Goal: Find specific fact: Find specific page/section

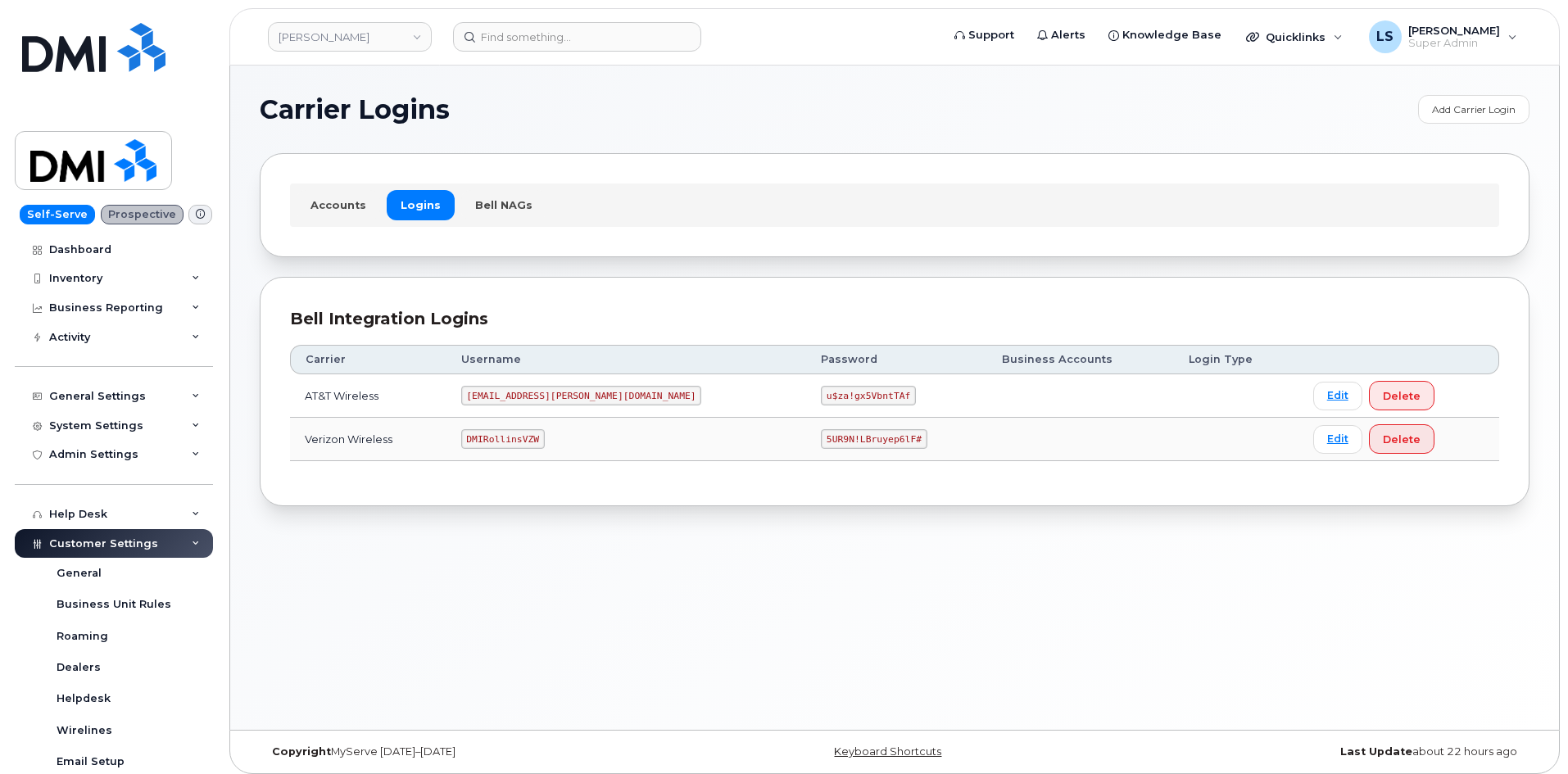
click at [821, 437] on code "5UR9N!LBruyep6lF#" at bounding box center [874, 439] width 107 height 20
click at [821, 434] on code "5UR9N!LBruyep6lF#" at bounding box center [874, 439] width 107 height 20
click at [821, 439] on code "5UR9N!LBruyep6lF#" at bounding box center [874, 439] width 107 height 20
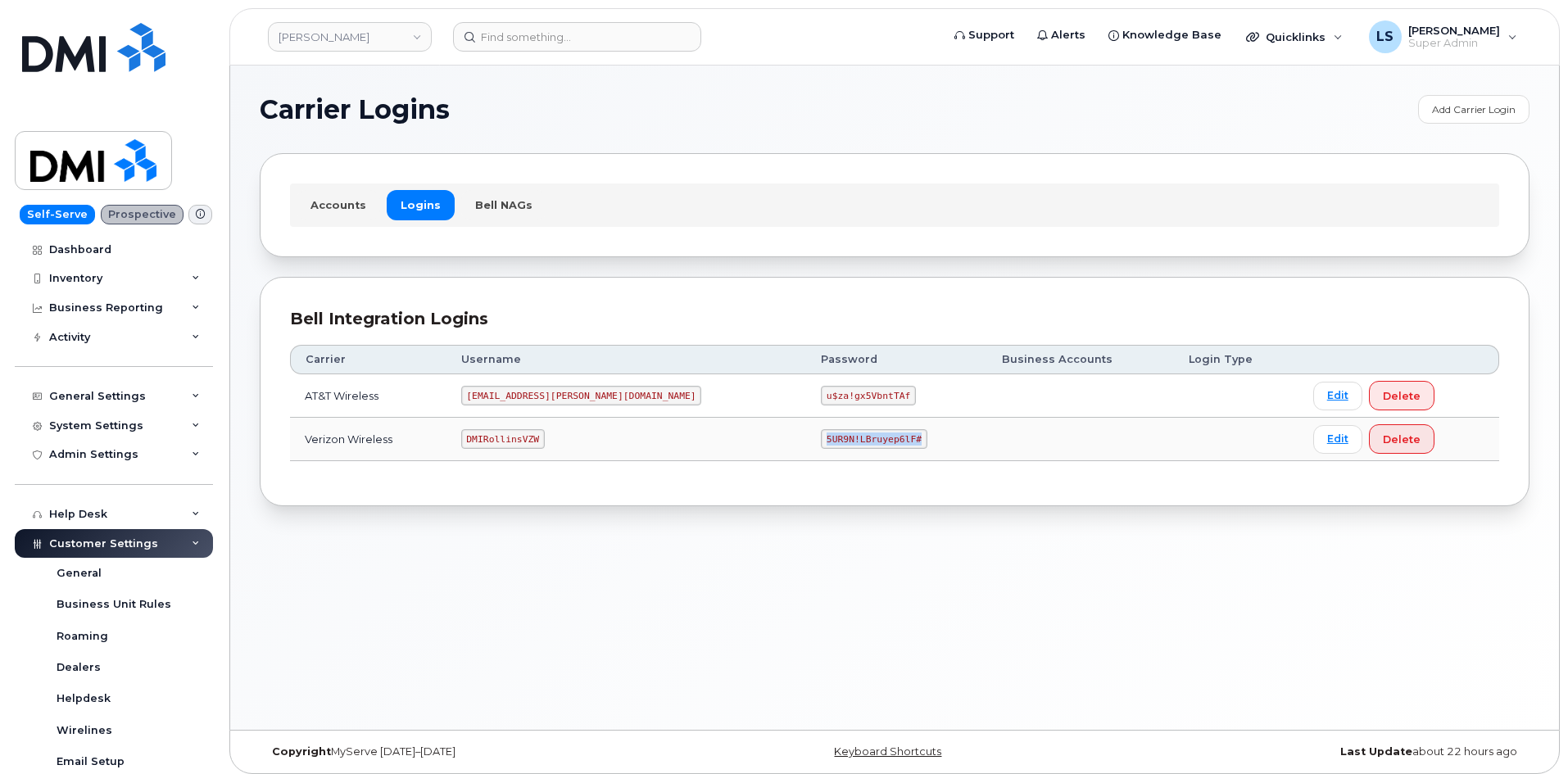
copy code "5UR9N!LBruyep6lF#"
click at [889, 439] on td "5UR9N!LBruyep6lF#" at bounding box center [897, 439] width 181 height 43
click at [821, 445] on code "5UR9N!LBruyep6lF#" at bounding box center [874, 439] width 107 height 20
drag, startPoint x: 790, startPoint y: 439, endPoint x: 794, endPoint y: 448, distance: 9.8
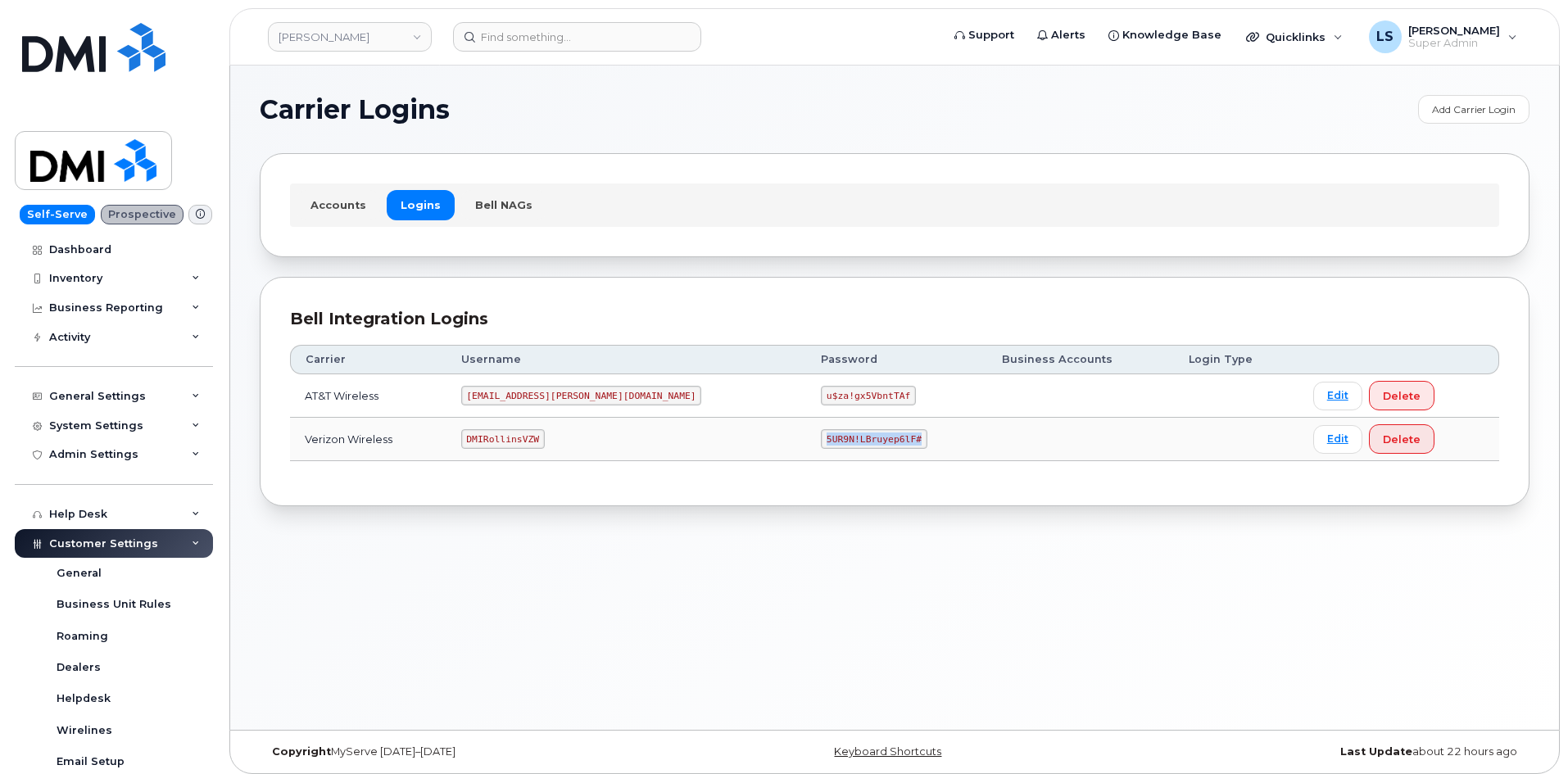
click at [821, 439] on code "5UR9N!LBruyep6lF#" at bounding box center [874, 439] width 107 height 20
click at [825, 439] on td "5UR9N!LBruyep6lF#" at bounding box center [897, 439] width 181 height 43
click at [821, 432] on code "5UR9N!LBruyep6lF#" at bounding box center [874, 439] width 107 height 20
click at [806, 421] on td "5UR9N!LBruyep6lF#" at bounding box center [897, 439] width 181 height 43
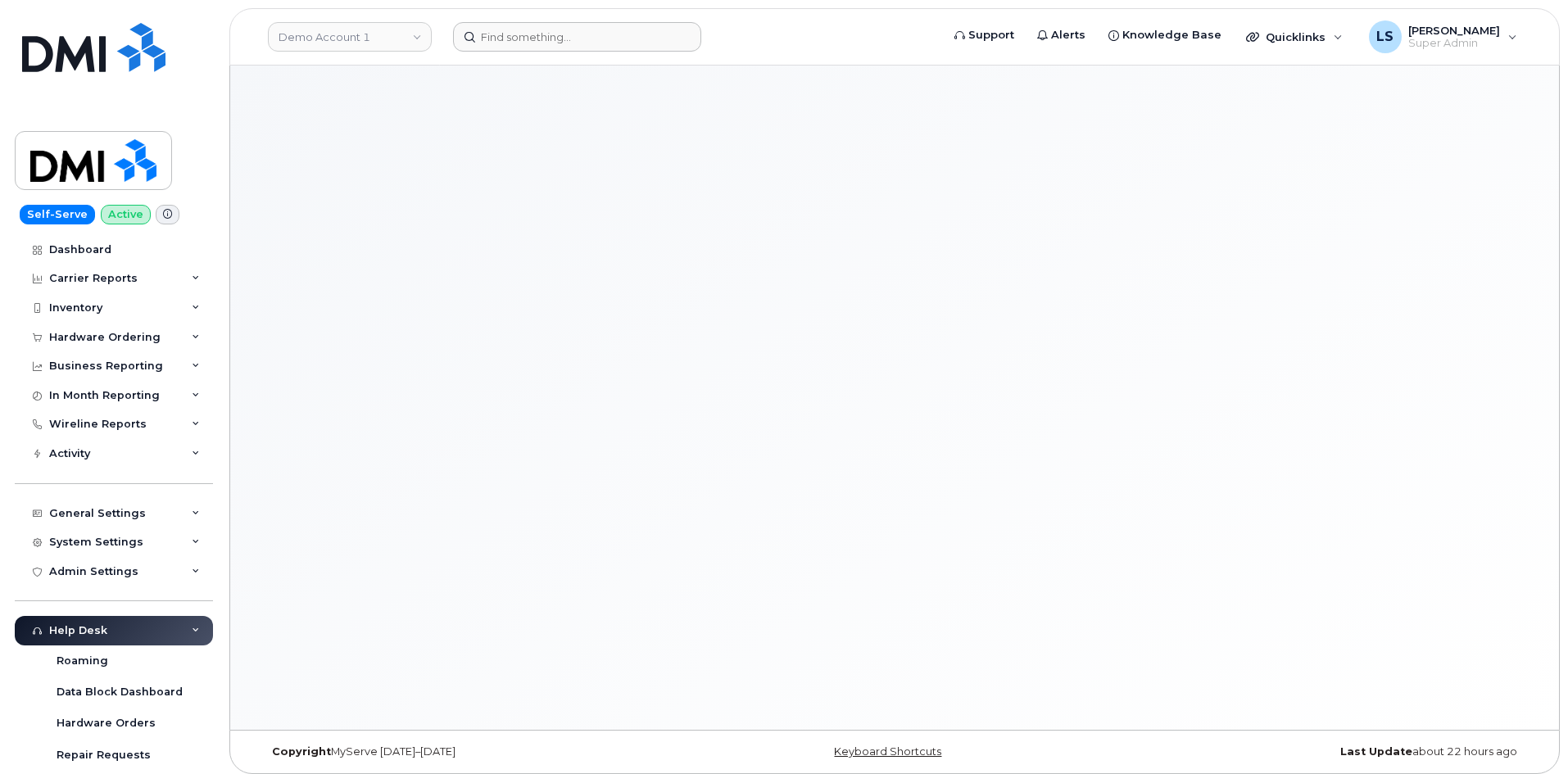
click at [800, 31] on form at bounding box center [691, 36] width 477 height 30
click at [370, 26] on link "Demo Account 1" at bounding box center [349, 36] width 164 height 30
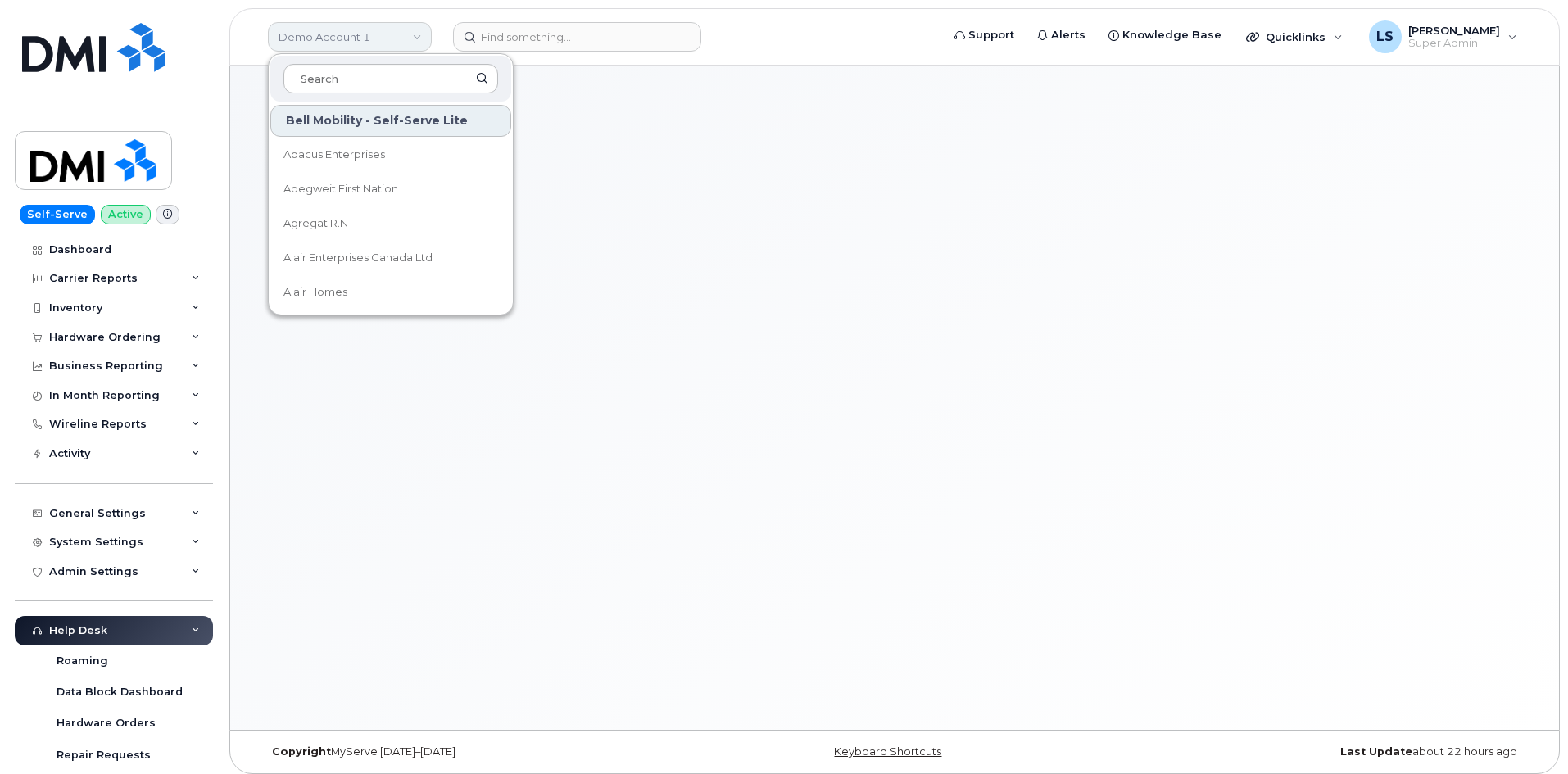
click at [369, 24] on link "Demo Account 1" at bounding box center [349, 36] width 164 height 30
click at [385, 42] on link "Demo Account 1" at bounding box center [349, 36] width 164 height 30
click at [413, 27] on link "Demo Account 1" at bounding box center [349, 36] width 164 height 30
click at [422, 36] on link "Demo Account 1" at bounding box center [349, 36] width 164 height 30
click at [881, 48] on form at bounding box center [691, 36] width 477 height 30
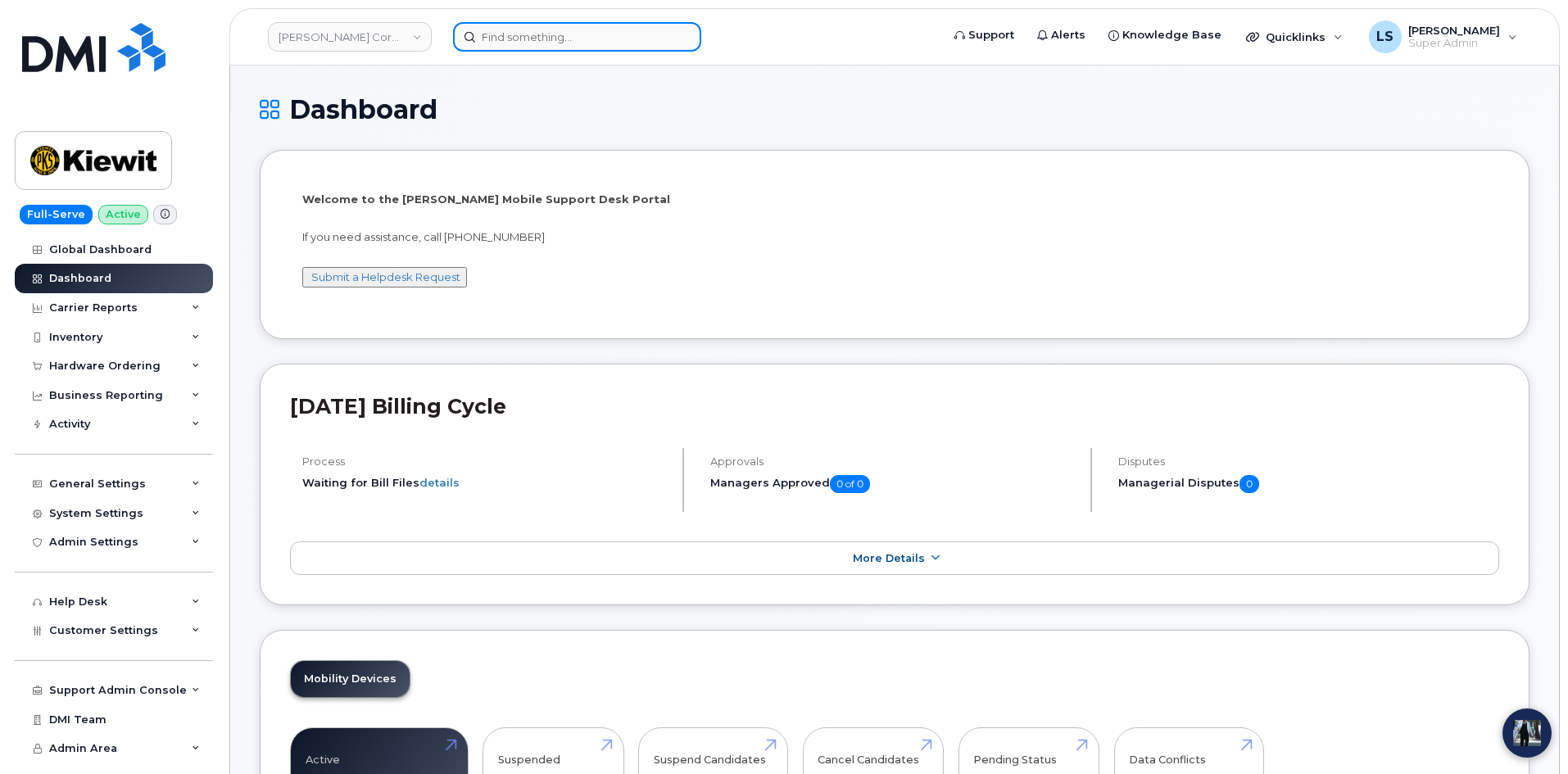
click at [536, 37] on input at bounding box center [577, 36] width 248 height 30
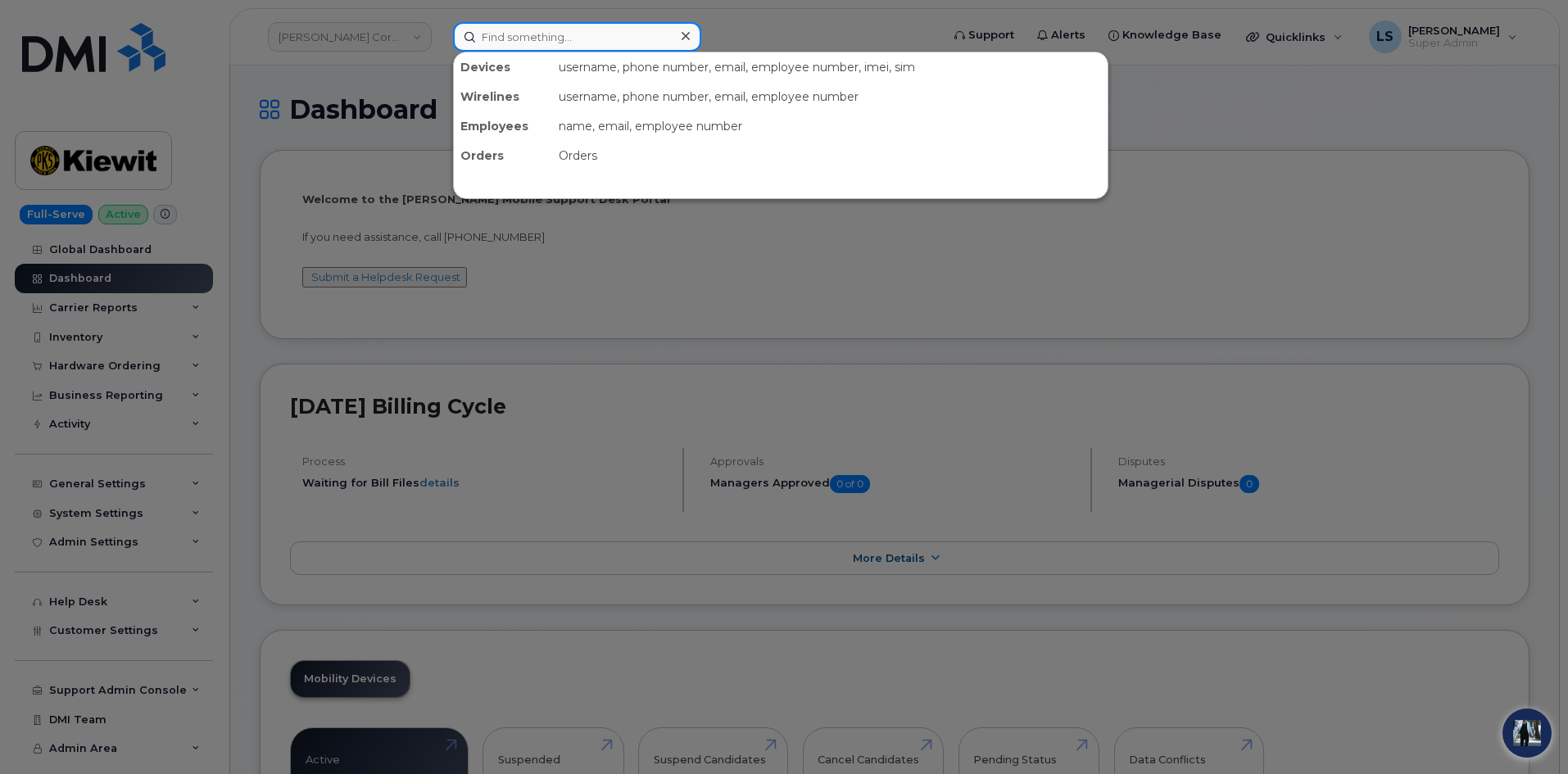
paste input "296199"
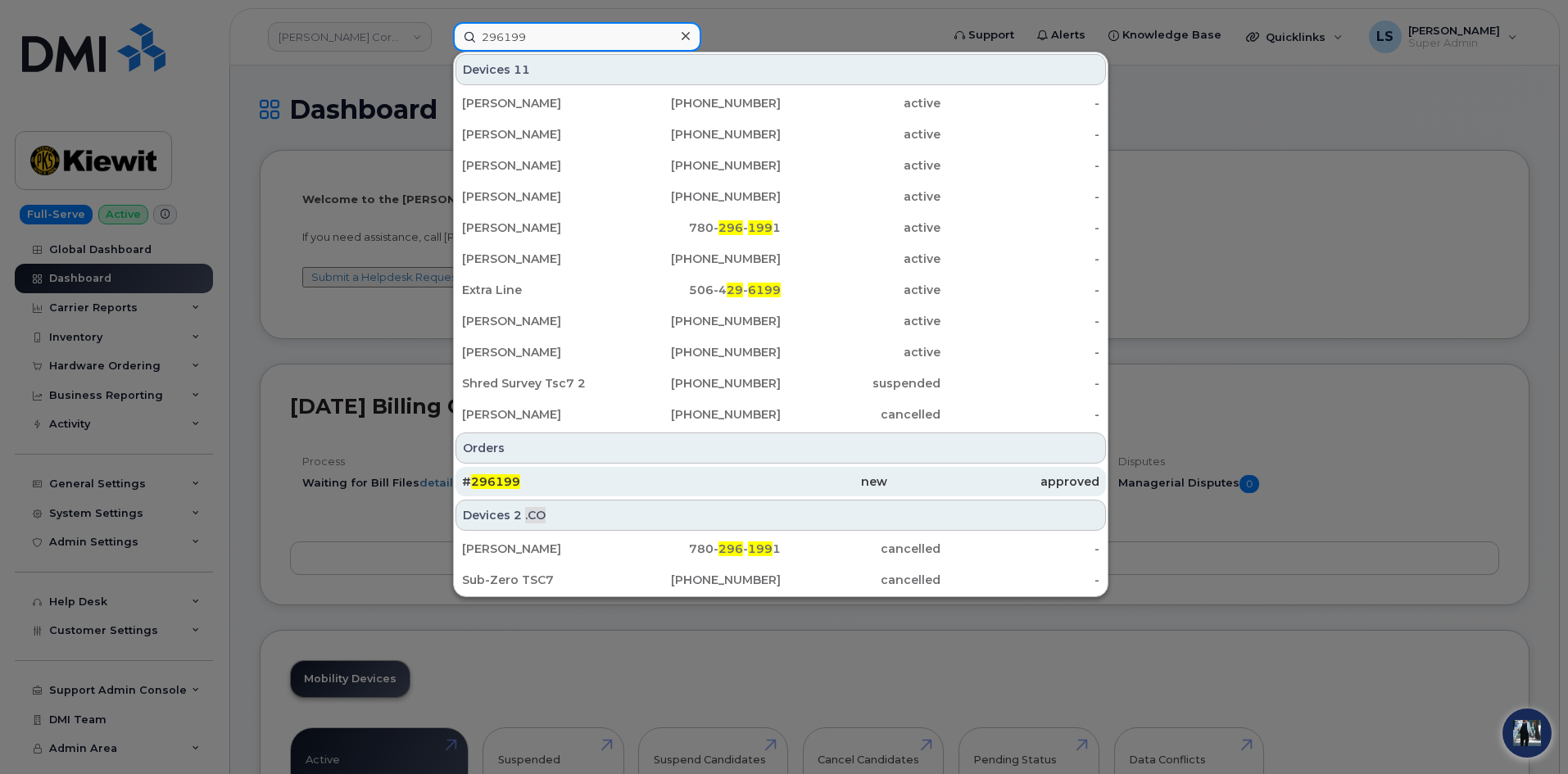
type input "296199"
click at [575, 486] on div "# 296199" at bounding box center [568, 481] width 213 height 16
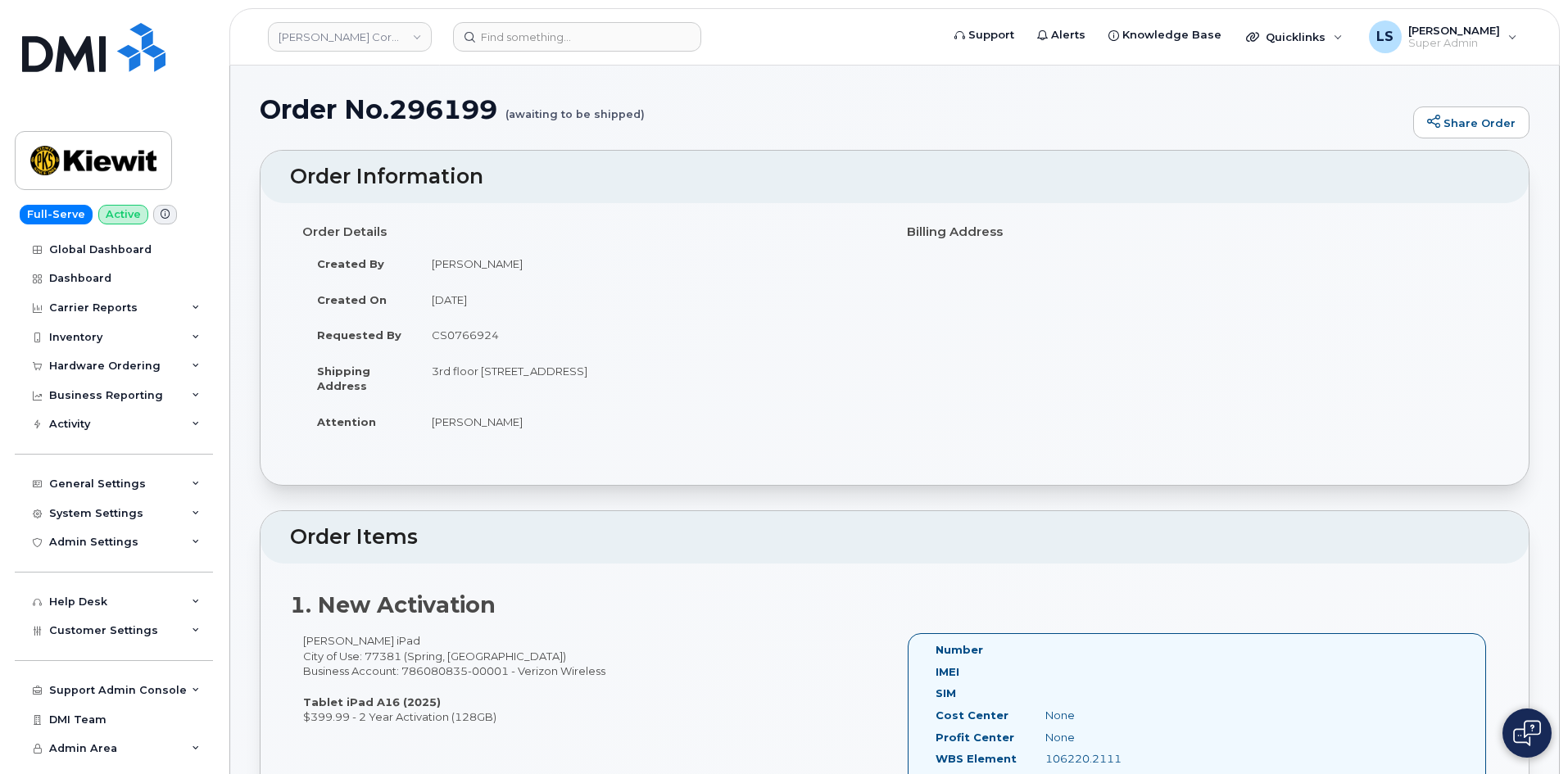
click at [541, 114] on small "(awaiting to be shipped)" at bounding box center [575, 108] width 139 height 25
click at [594, 106] on small "(awaiting to be shipped)" at bounding box center [575, 108] width 139 height 25
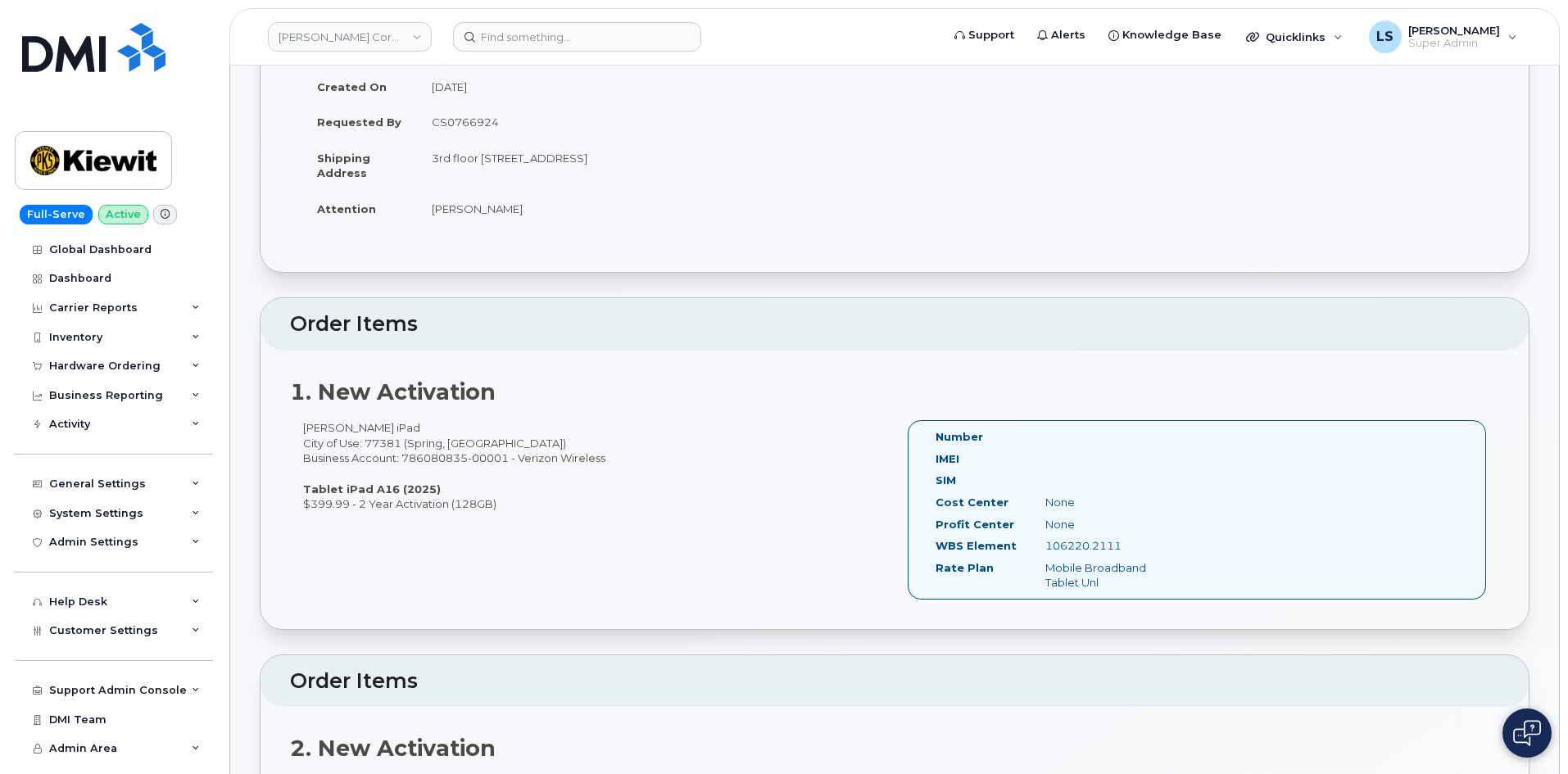
scroll to position [327, 0]
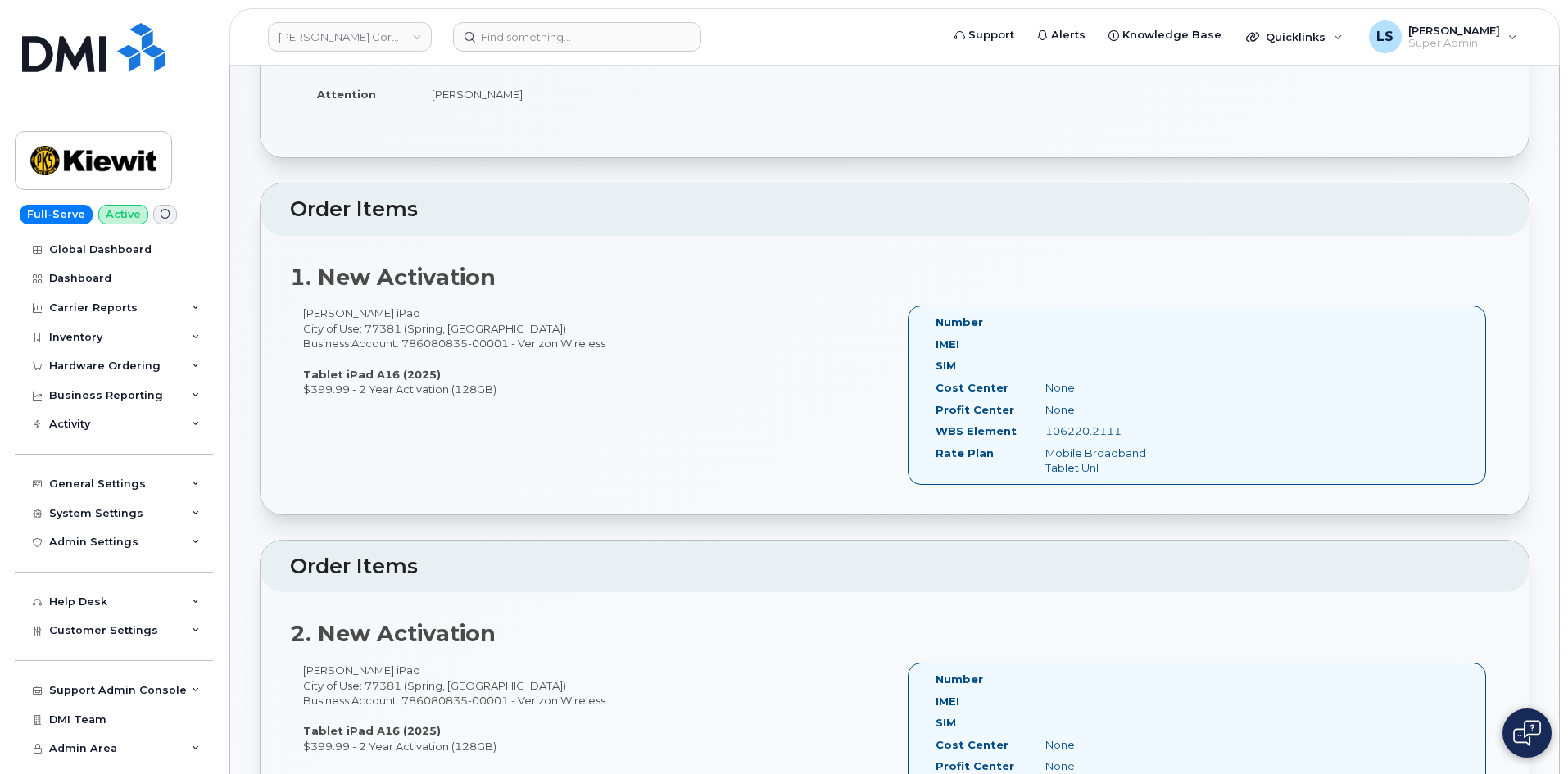
click at [427, 394] on div "Foreman iPad City of Use: 77381 (Spring, TX) Business Account: 786080835-00001 …" at bounding box center [593, 351] width 604 height 91
click at [586, 369] on div "Foreman iPad City of Use: 77381 (Spring, TX) Business Account: 786080835-00001 …" at bounding box center [593, 351] width 604 height 91
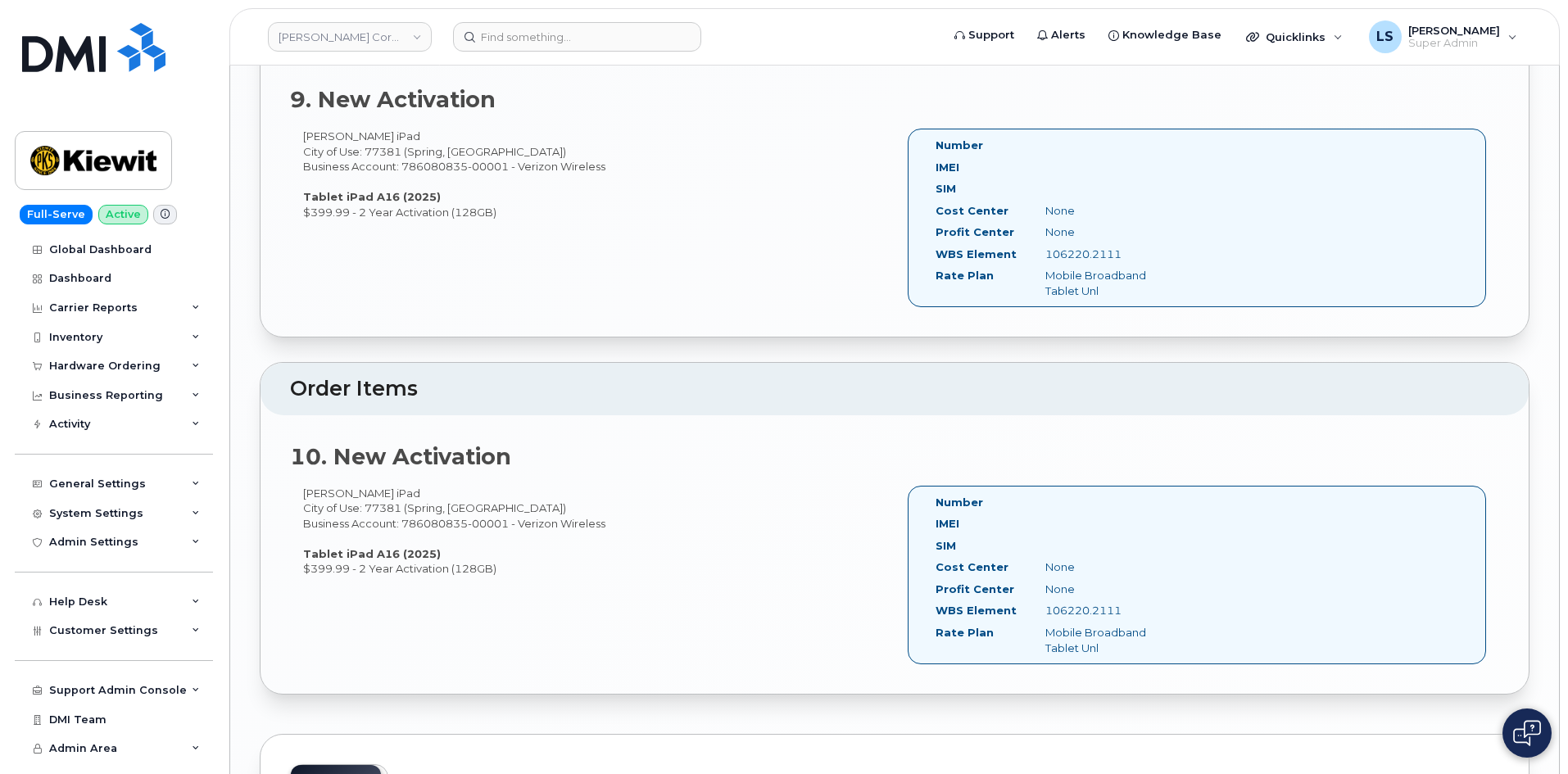
scroll to position [3356, 0]
click at [428, 458] on strong "10. New Activation" at bounding box center [401, 458] width 221 height 27
click at [428, 457] on strong "10. New Activation" at bounding box center [401, 458] width 221 height 27
click at [416, 510] on div "Foreman iPad City of Use: 77381 (Spring, TX) Business Account: 786080835-00001 …" at bounding box center [593, 533] width 604 height 91
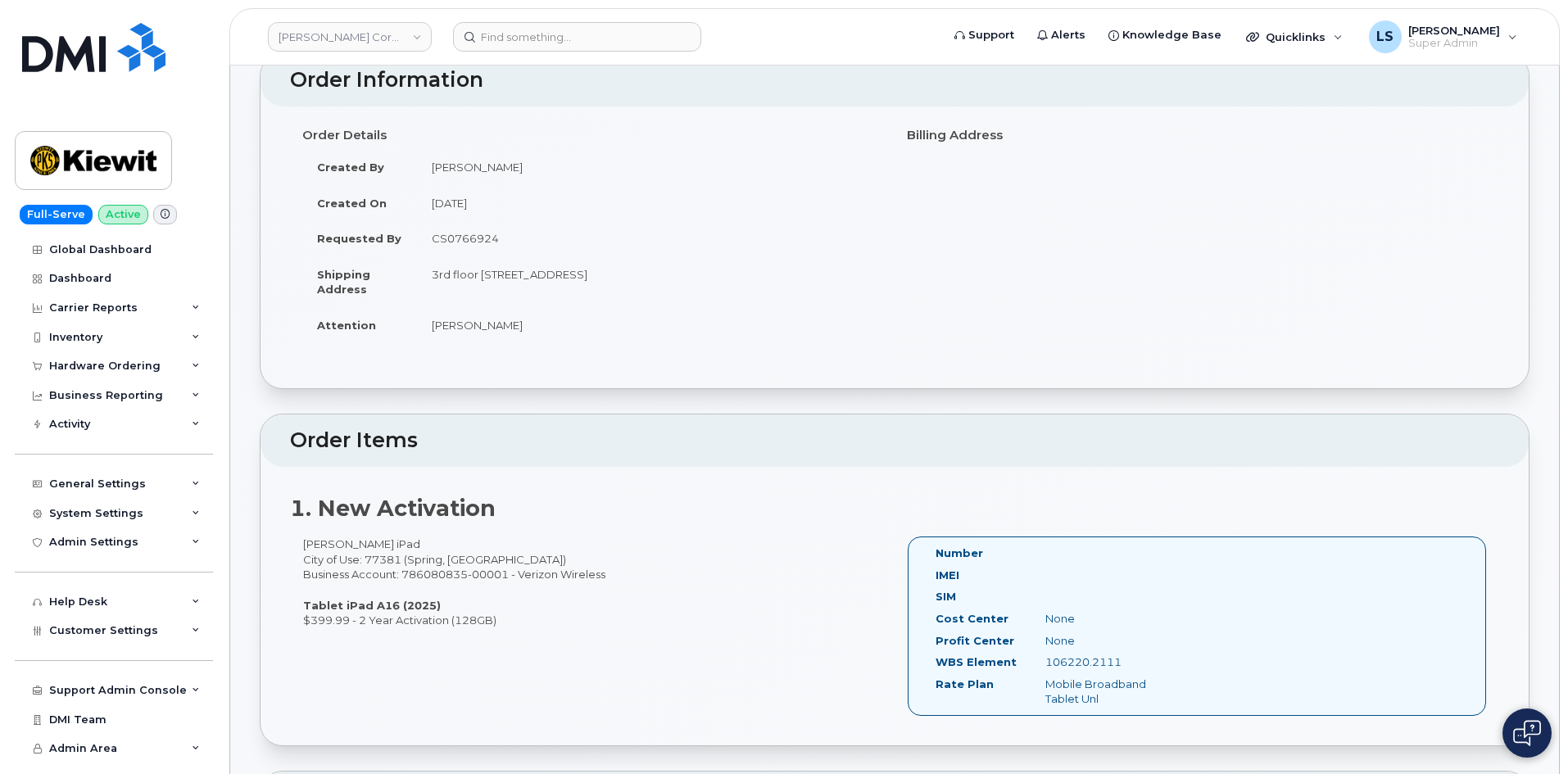
scroll to position [0, 0]
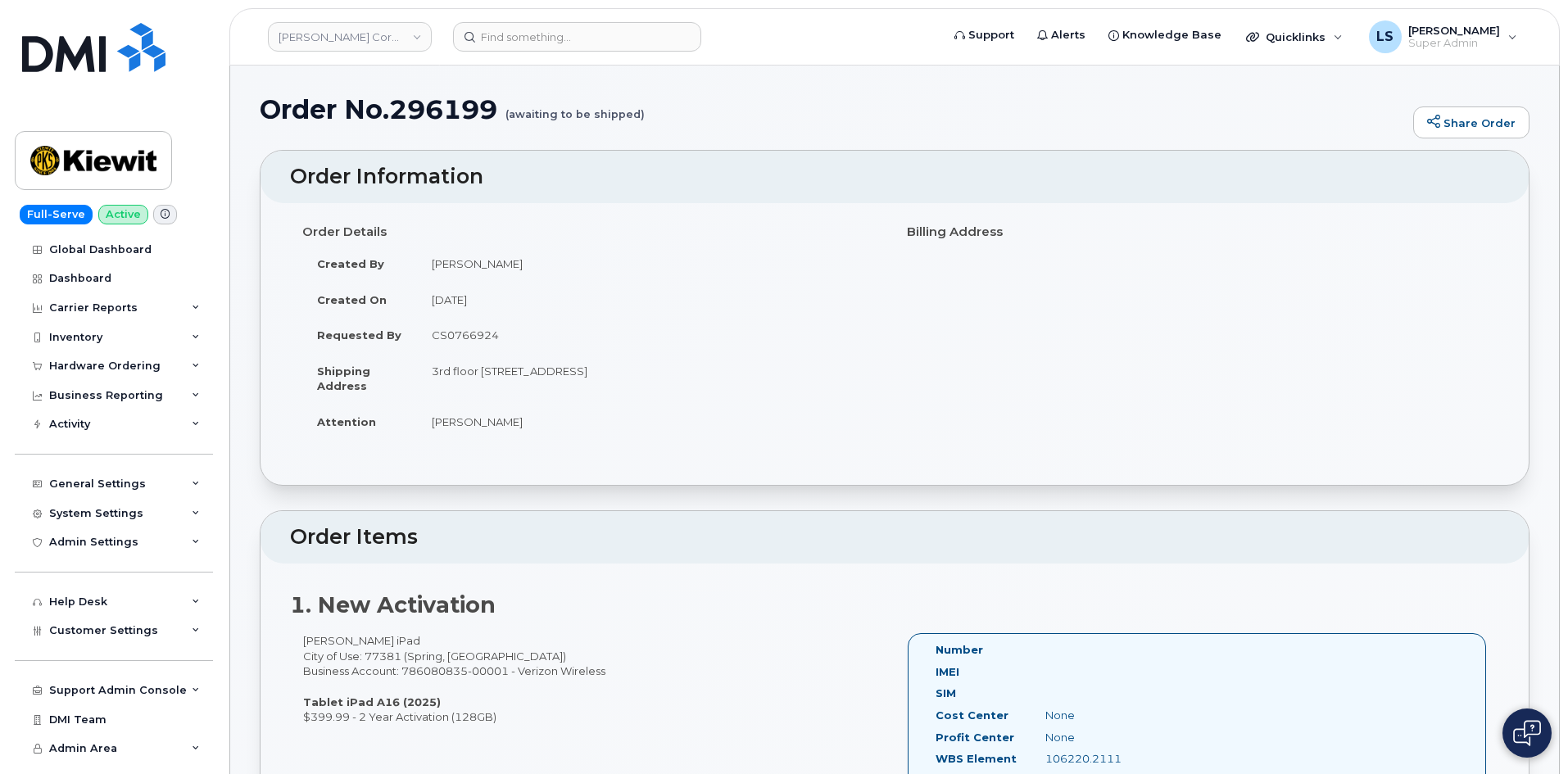
click at [471, 261] on td "John Helwagen" at bounding box center [650, 264] width 465 height 36
click at [470, 260] on td "John Helwagen" at bounding box center [650, 264] width 465 height 36
click at [432, 422] on td "Carlos Rodriguez" at bounding box center [650, 421] width 465 height 36
drag, startPoint x: 429, startPoint y: 423, endPoint x: 534, endPoint y: 422, distance: 105.0
click at [529, 418] on td "Carlos Rodriguez" at bounding box center [650, 421] width 465 height 36
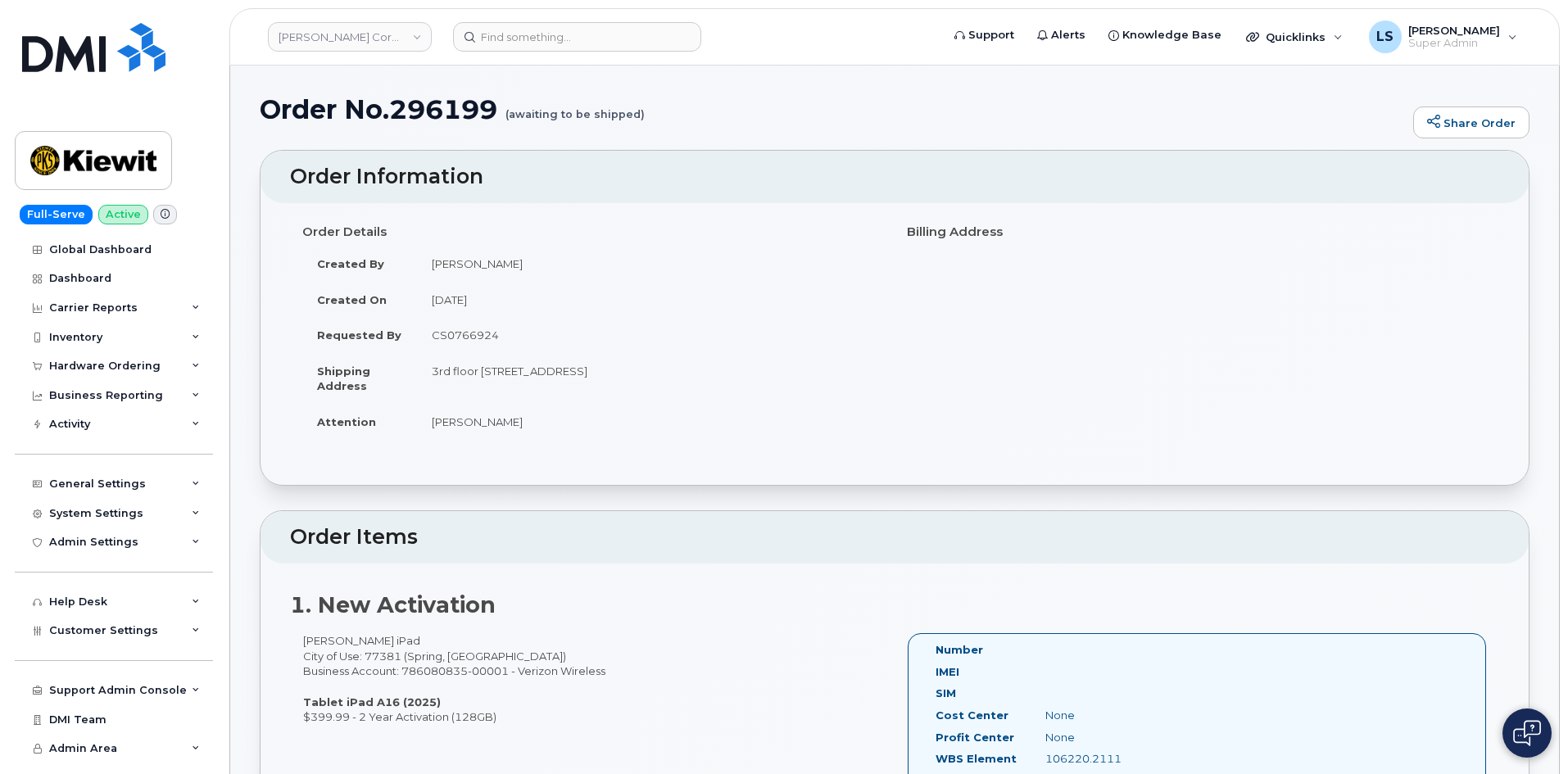
copy td "Carlos Rodriguez"
click at [552, 24] on input at bounding box center [577, 36] width 248 height 30
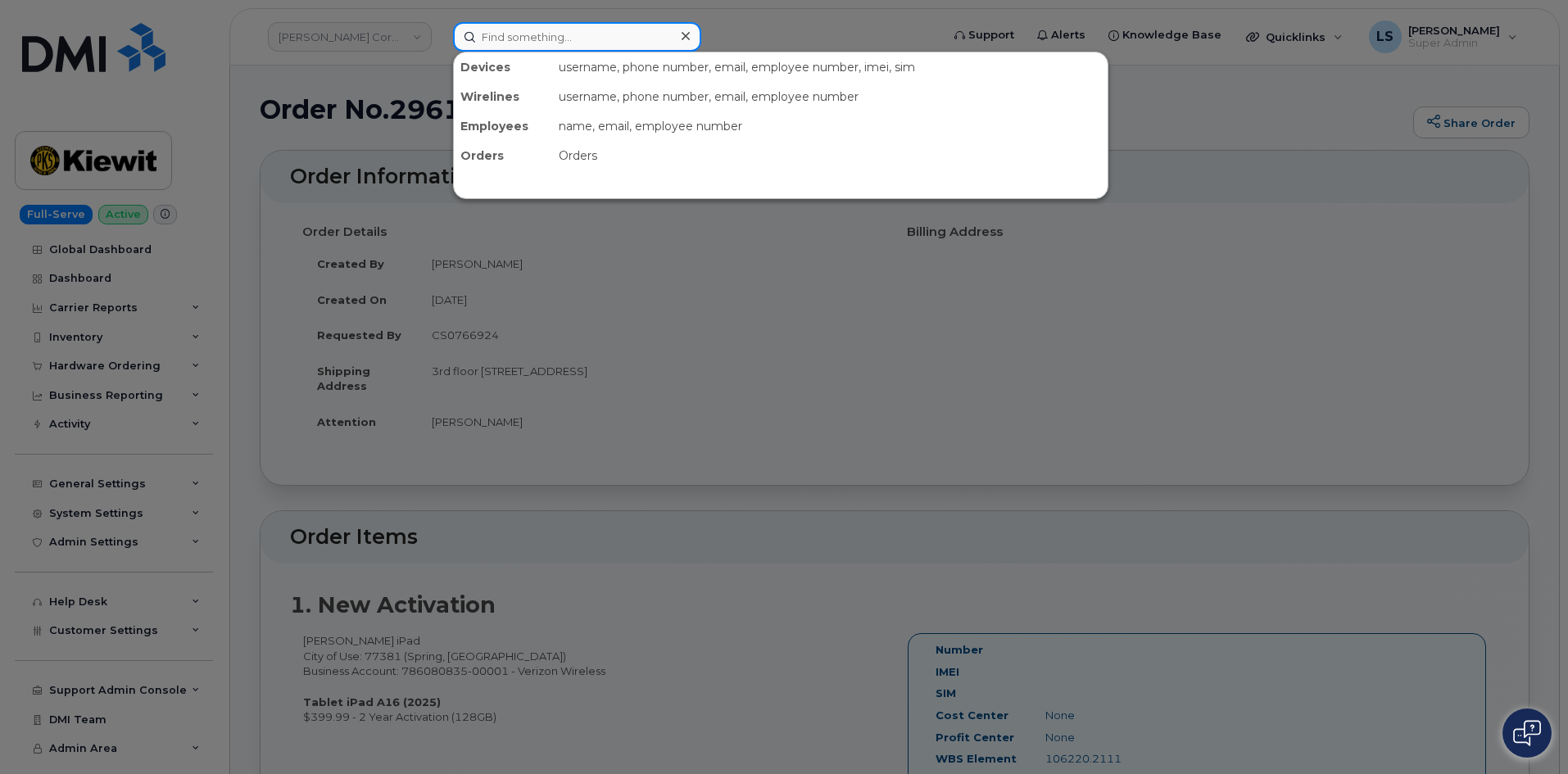
paste input "Carlos Rodriguez"
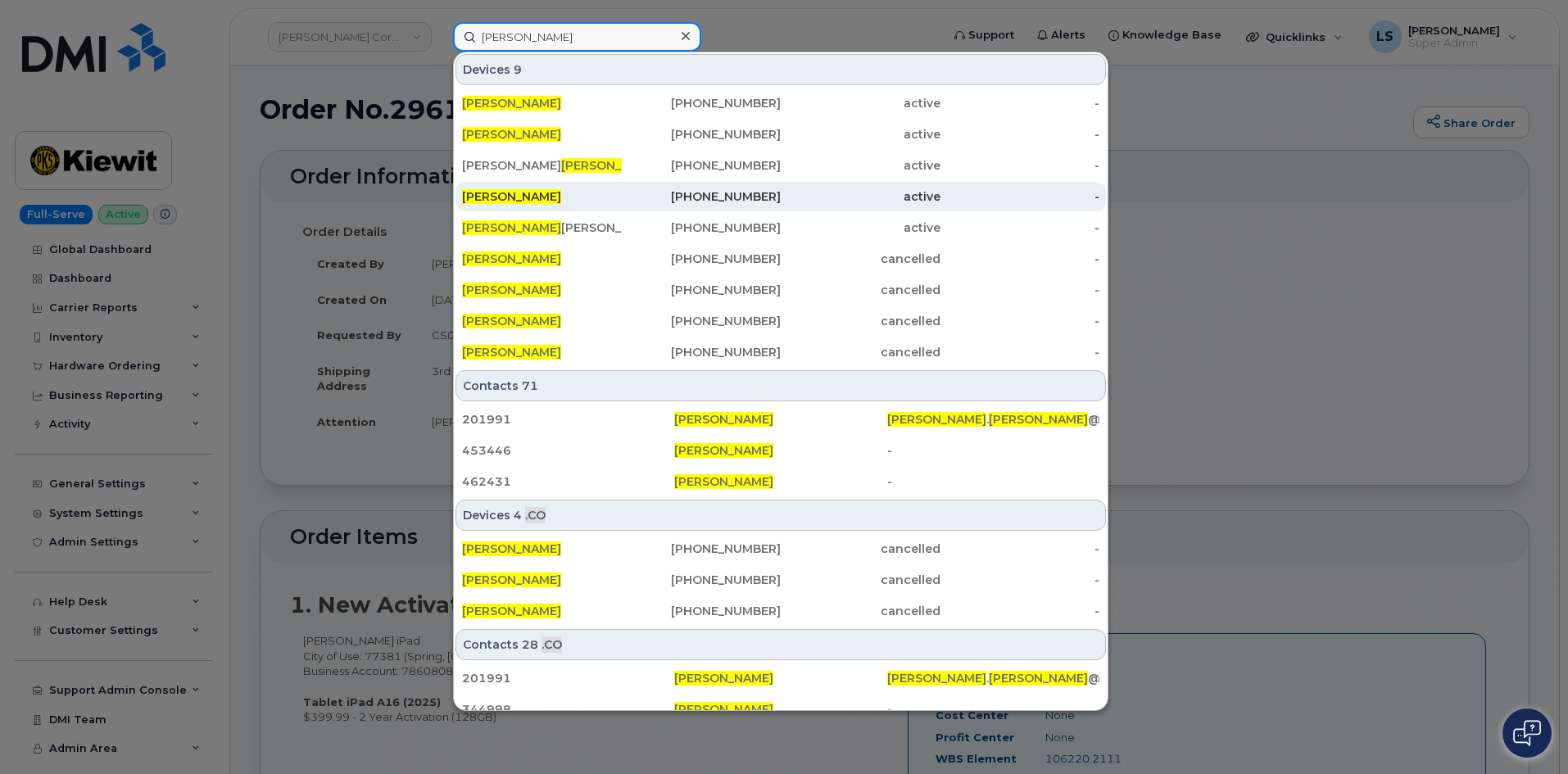
type input "Carlos Rodriguez"
click at [627, 192] on div "346-848-5725" at bounding box center [701, 196] width 160 height 16
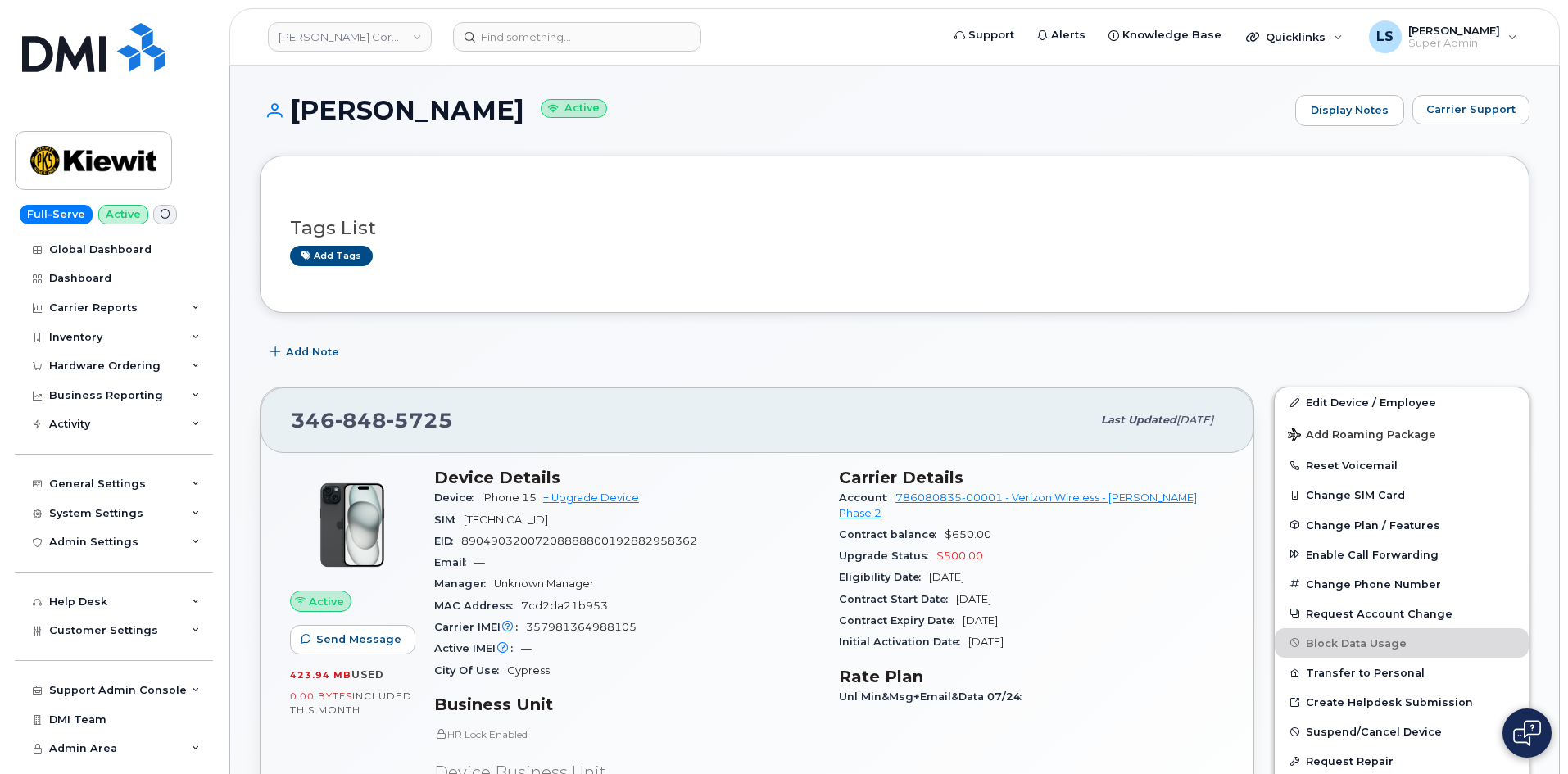
click at [485, 562] on span "—" at bounding box center [480, 562] width 11 height 13
click at [518, 180] on div "Tags List Add tags" at bounding box center [894, 234] width 1269 height 157
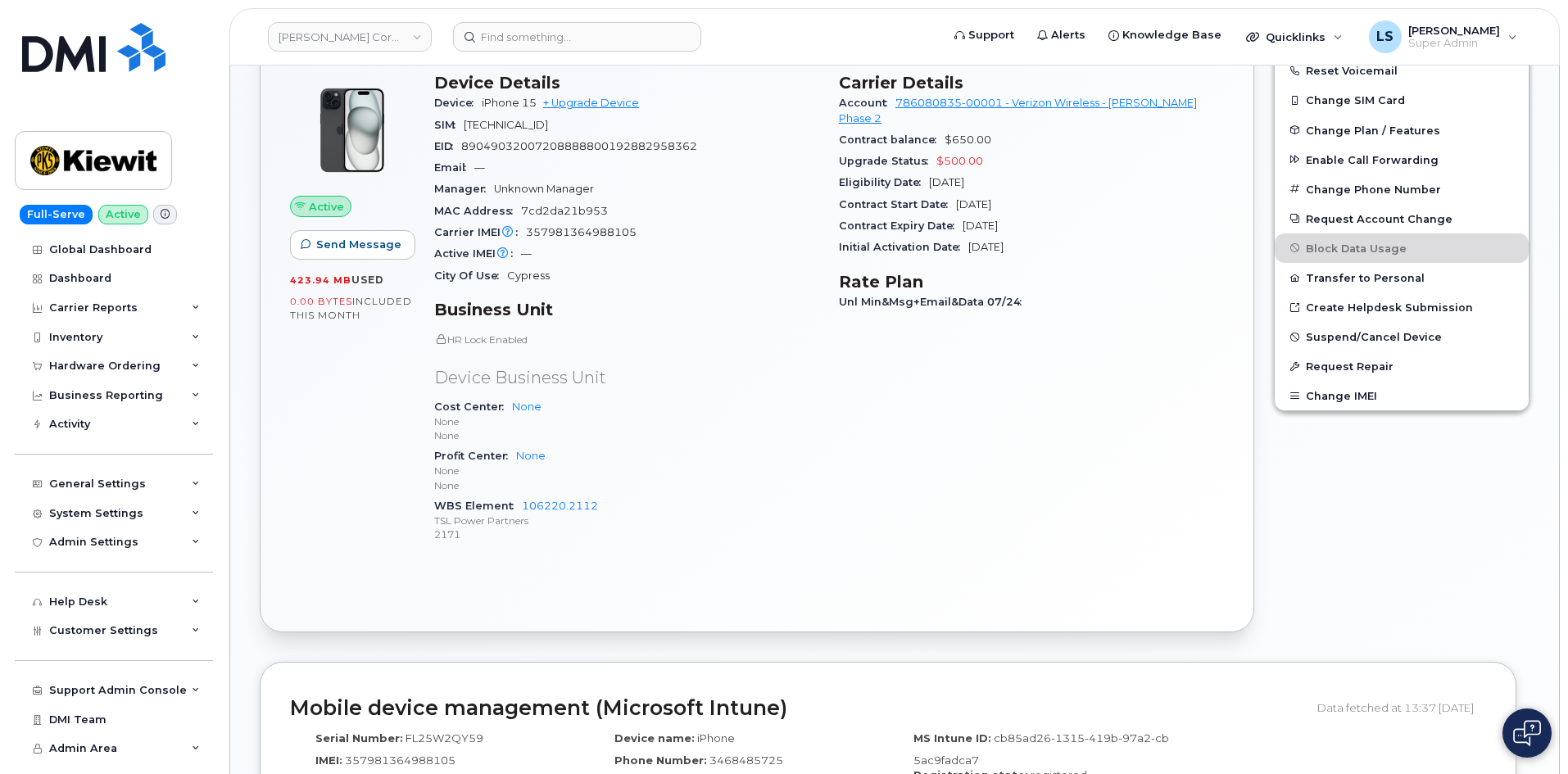
scroll to position [410, 0]
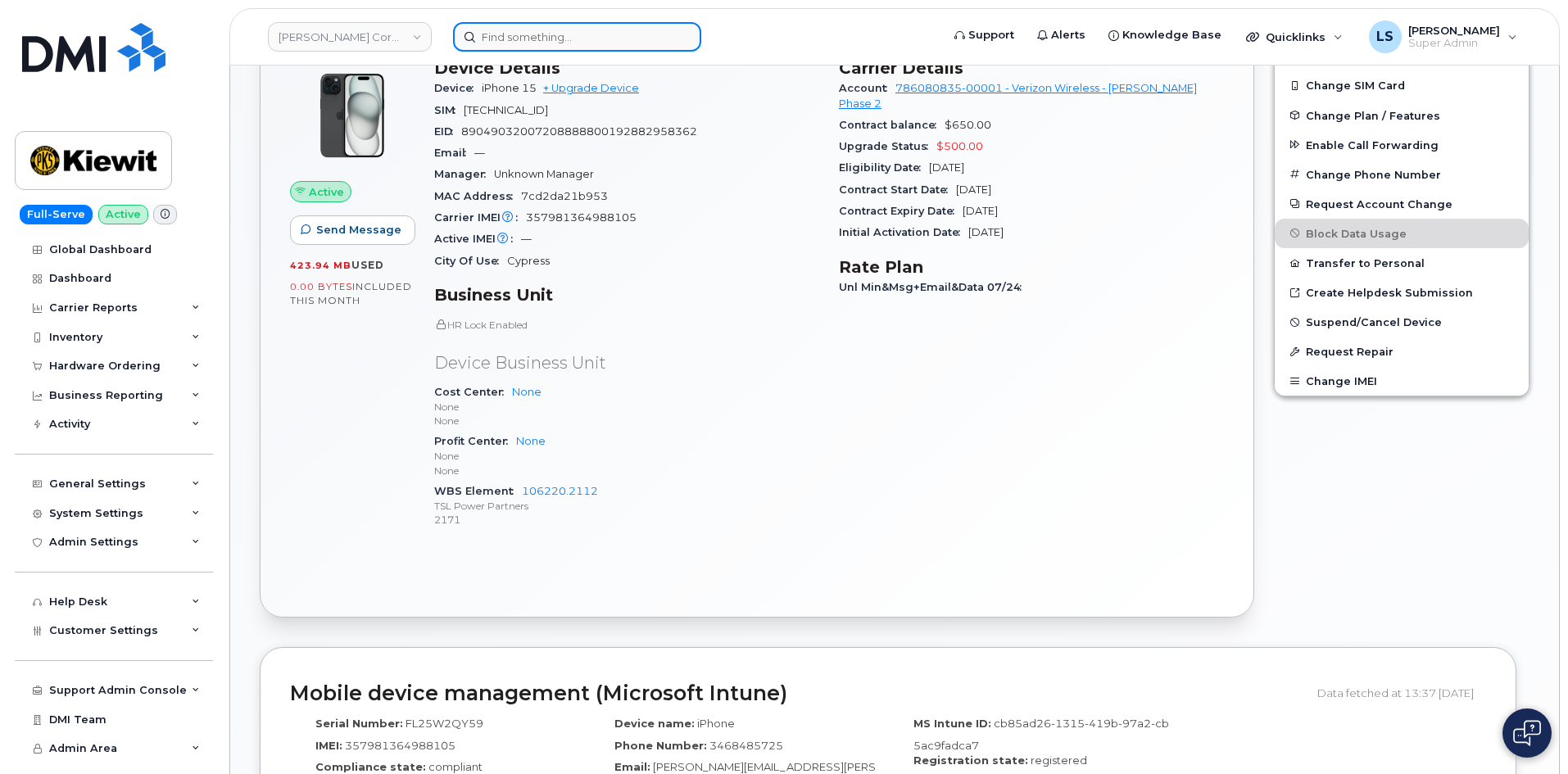
click at [595, 34] on input at bounding box center [577, 36] width 248 height 30
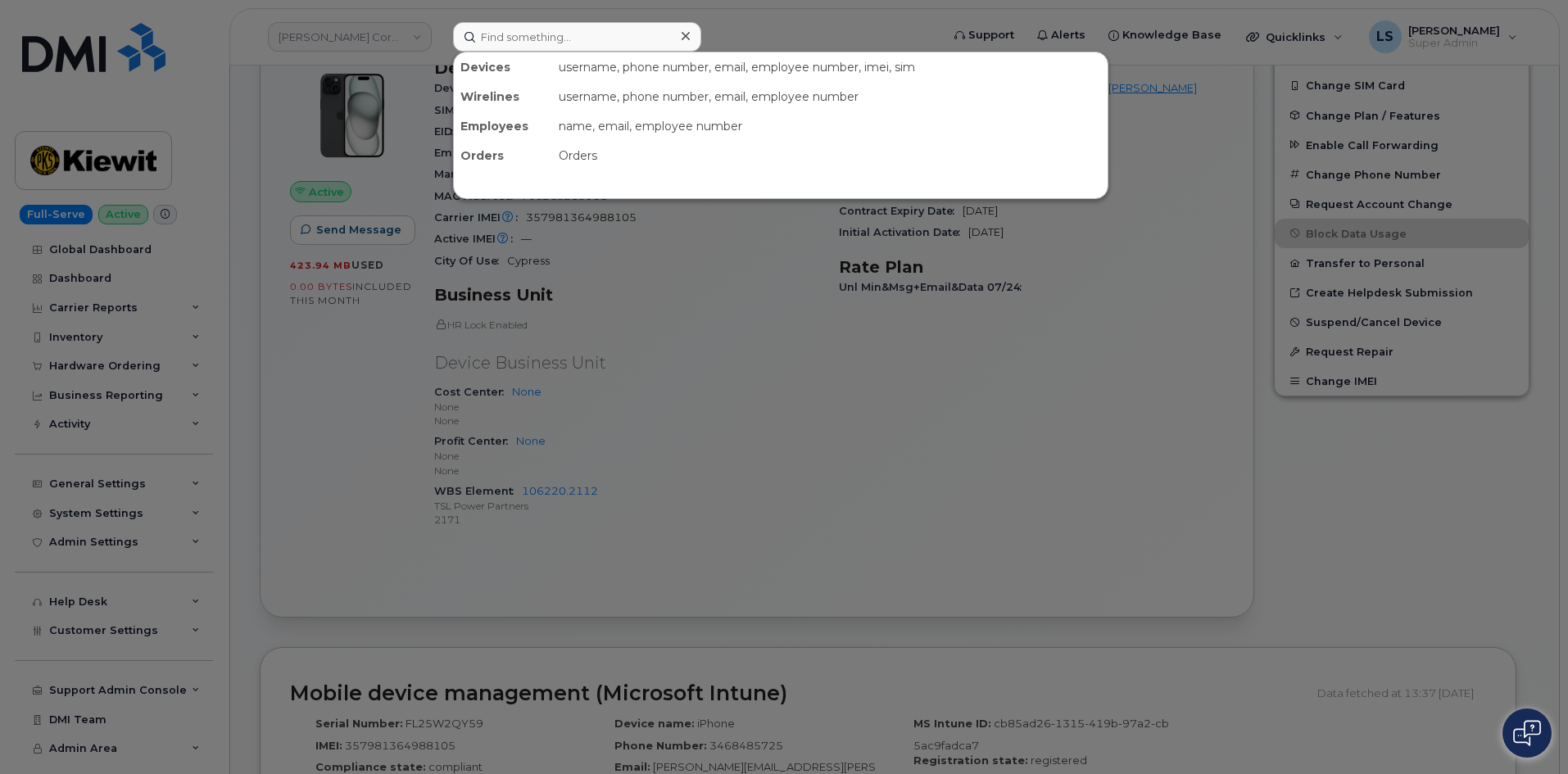
click at [216, 73] on div at bounding box center [784, 387] width 1568 height 774
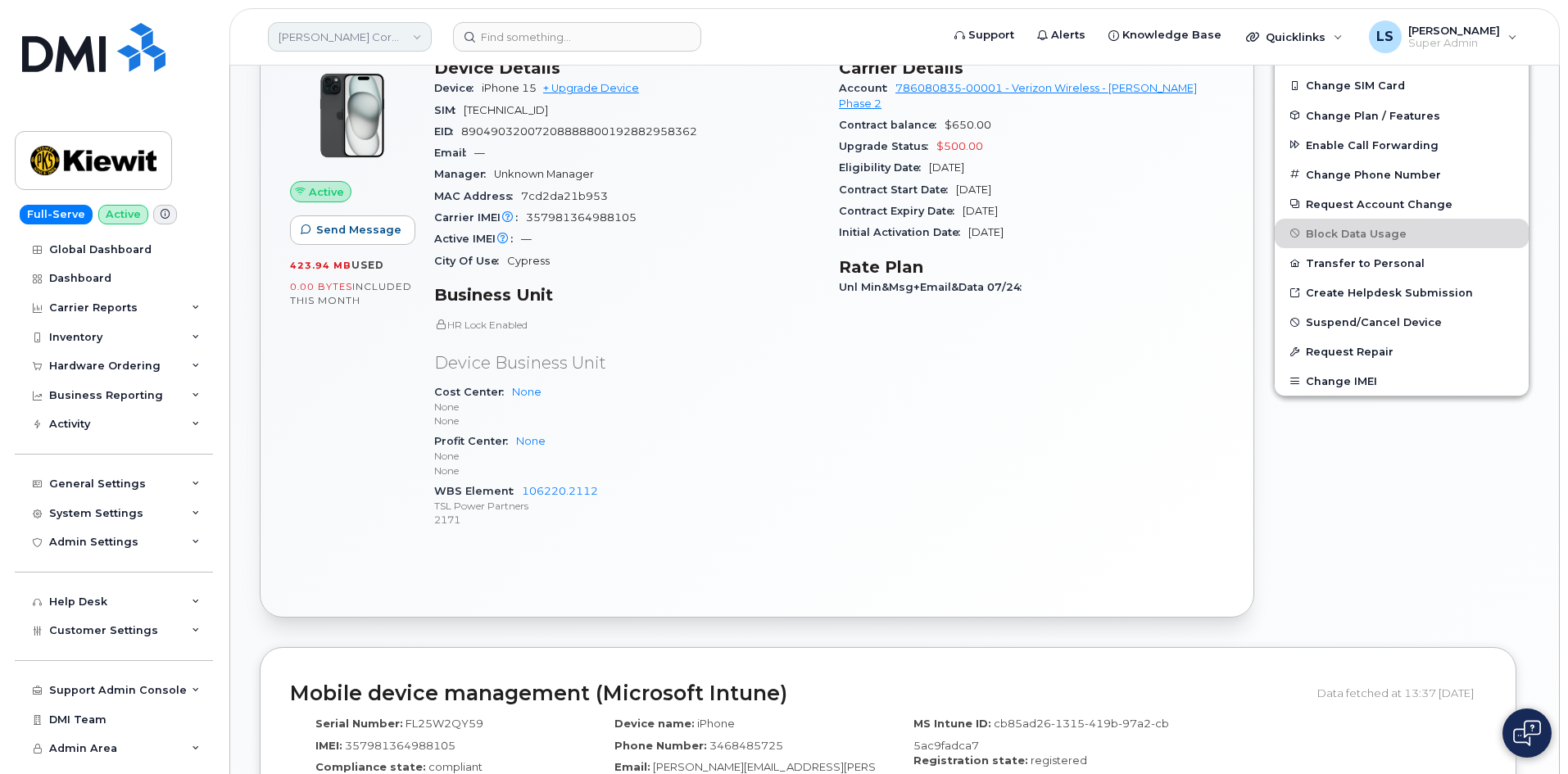
drag, startPoint x: 376, startPoint y: 38, endPoint x: 396, endPoint y: 31, distance: 21.2
click at [374, 35] on link "[PERSON_NAME] Corporation" at bounding box center [349, 36] width 164 height 30
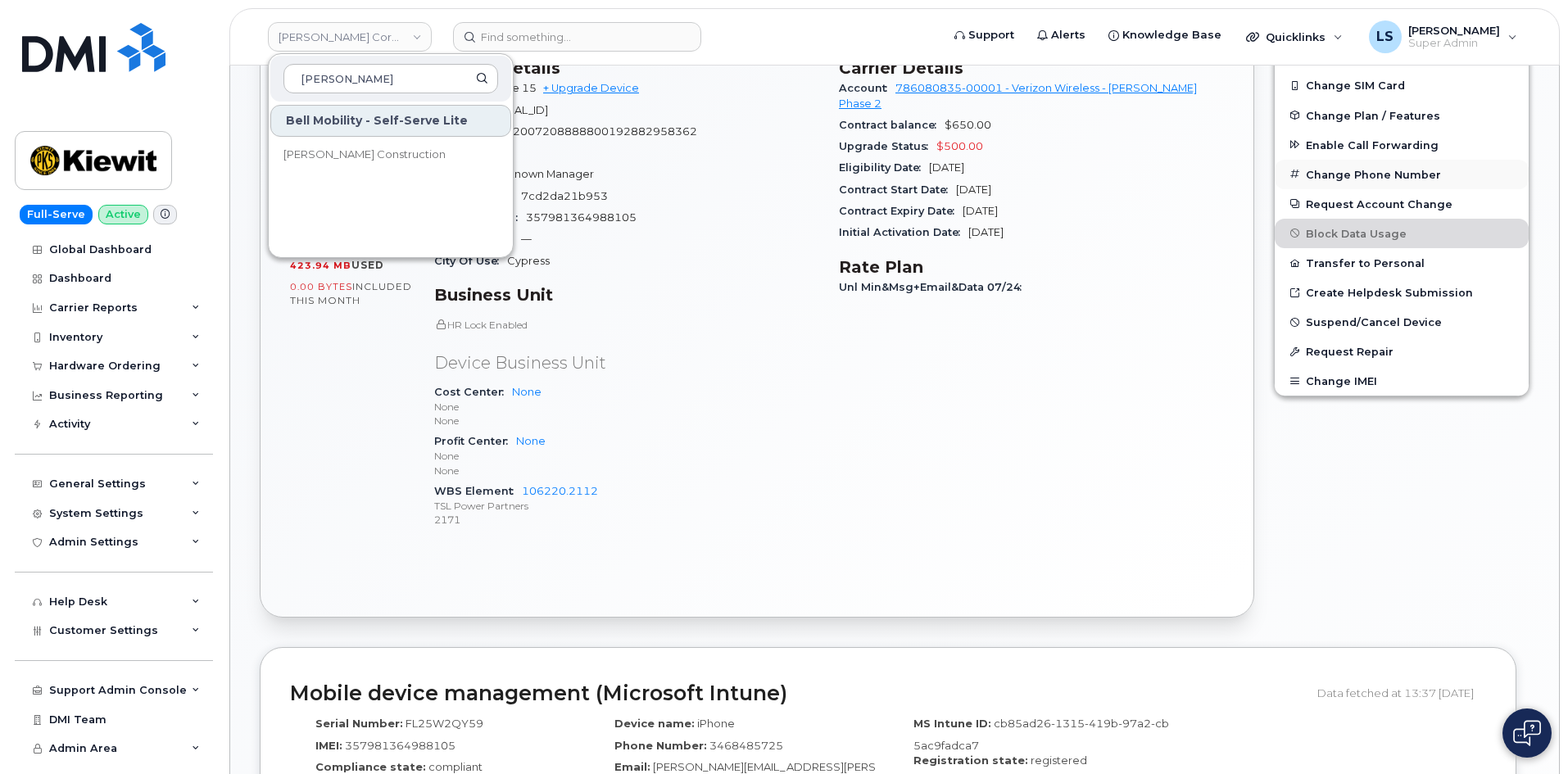
type input "[PERSON_NAME]"
click at [708, 415] on p "None" at bounding box center [627, 420] width 385 height 14
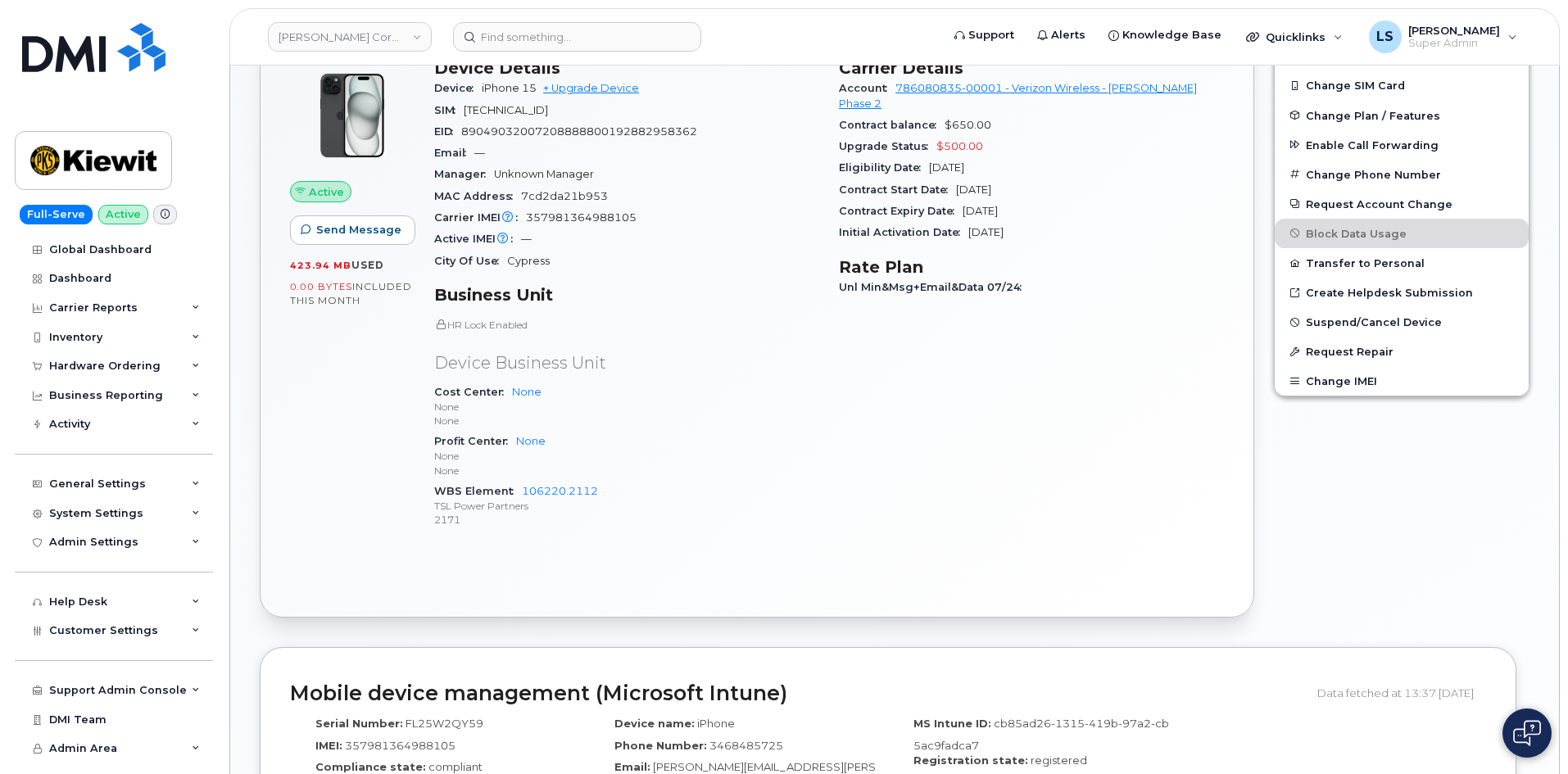
click at [597, 366] on p "Device Business Unit" at bounding box center [627, 363] width 385 height 24
click at [546, 363] on p "Device Business Unit" at bounding box center [627, 363] width 385 height 24
click at [550, 358] on p "Device Business Unit" at bounding box center [627, 363] width 385 height 24
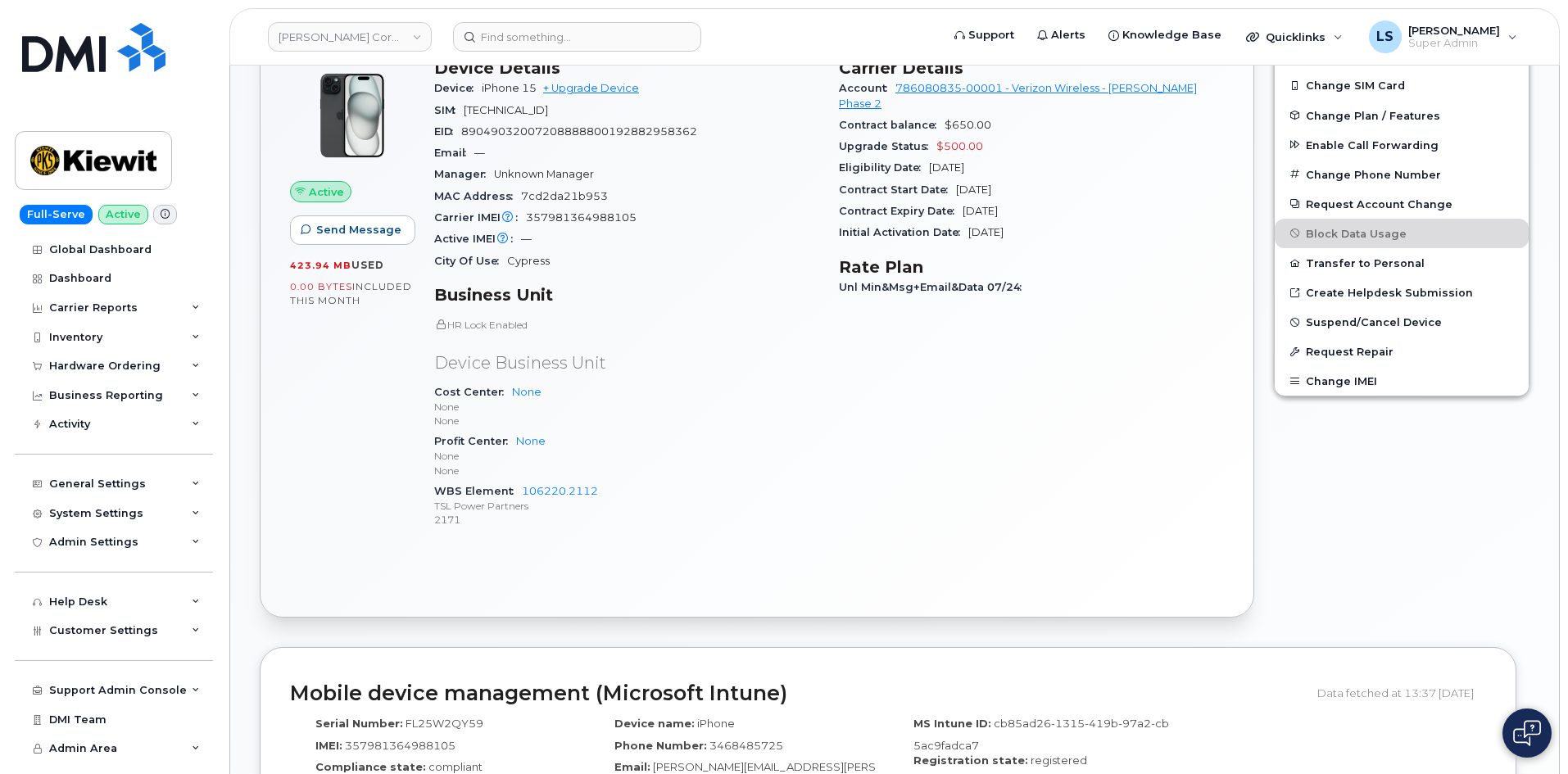
click at [585, 362] on p "Device Business Unit" at bounding box center [627, 363] width 385 height 24
click at [584, 363] on p "Device Business Unit" at bounding box center [627, 363] width 385 height 24
click at [748, 363] on p "Device Business Unit" at bounding box center [627, 363] width 385 height 24
click at [615, 33] on input at bounding box center [577, 36] width 248 height 30
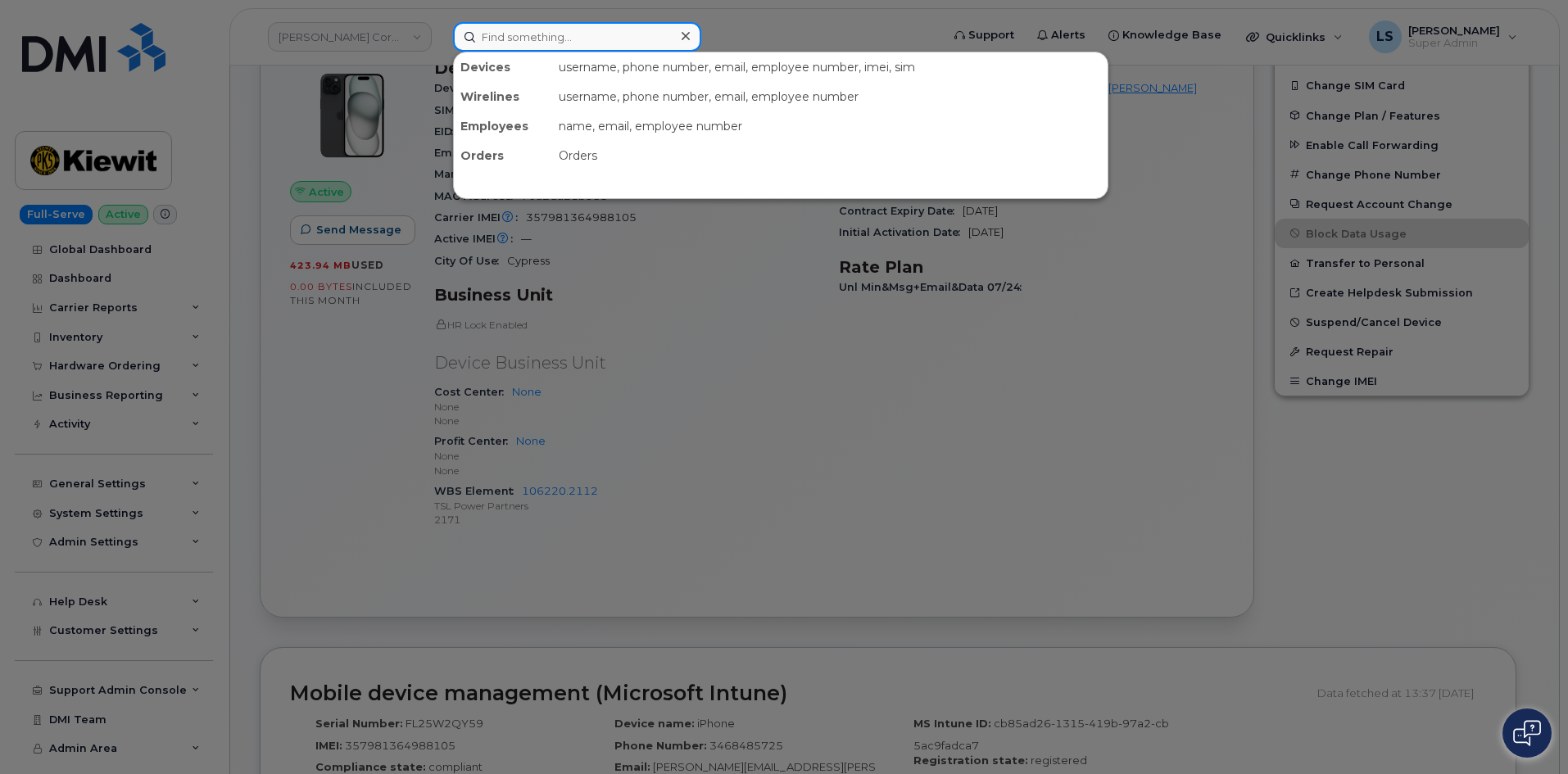
paste input "5036861253"
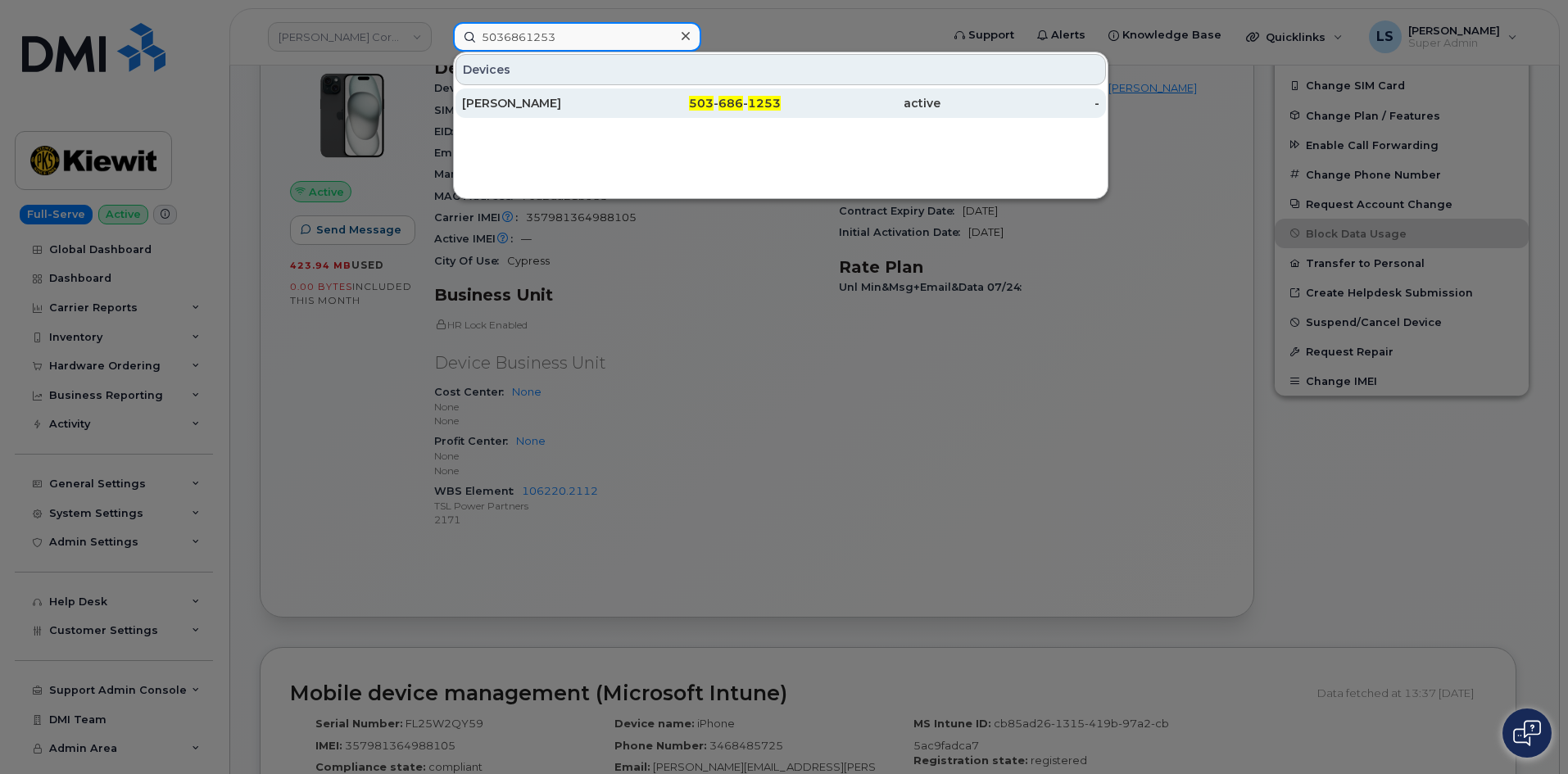
type input "5036861253"
click at [614, 102] on div "[PERSON_NAME]" at bounding box center [542, 103] width 160 height 16
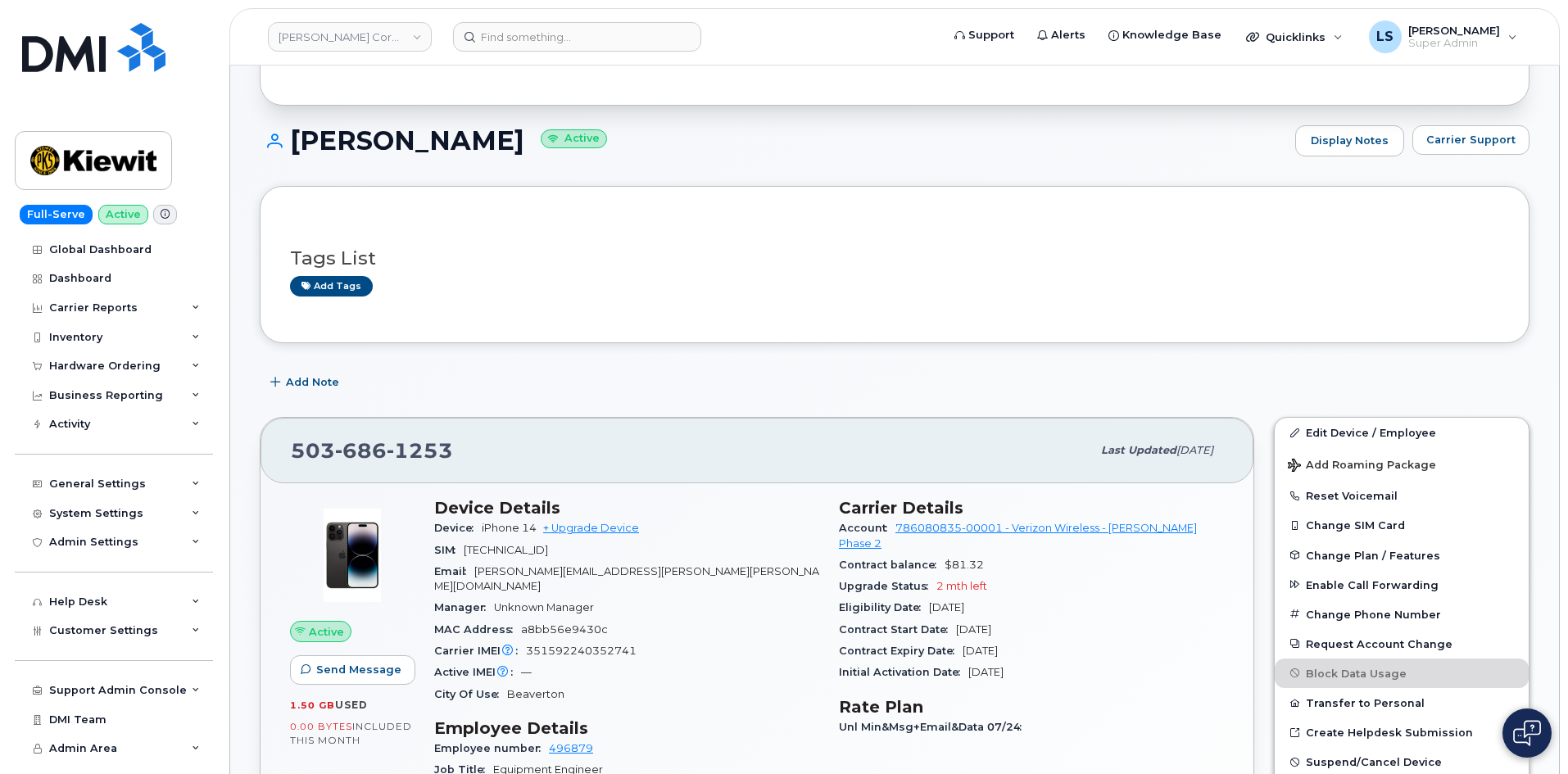
scroll to position [82, 0]
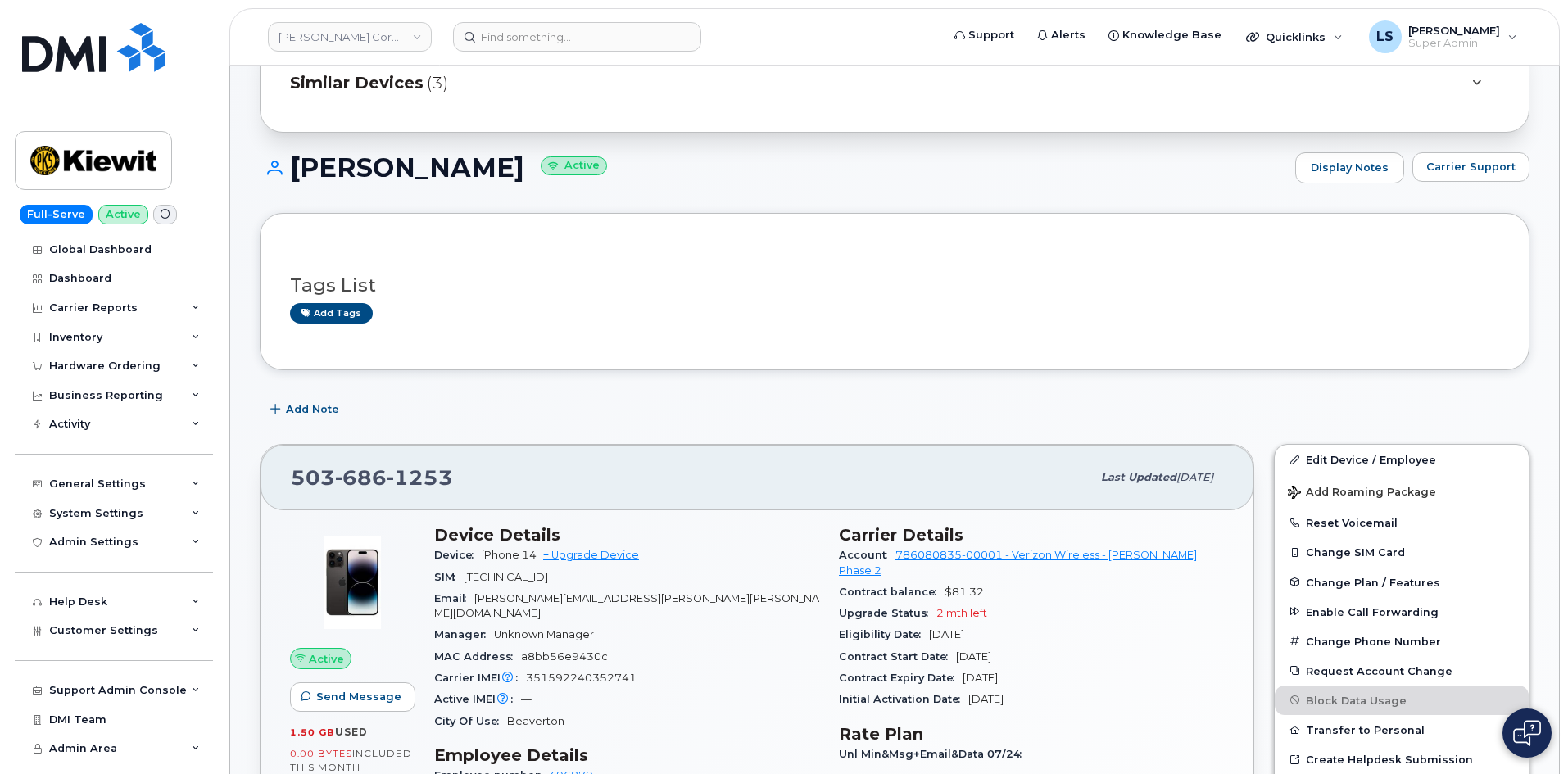
drag, startPoint x: 518, startPoint y: 170, endPoint x: 290, endPoint y: 180, distance: 228.2
click at [290, 181] on h1 "[PERSON_NAME] Active" at bounding box center [773, 167] width 1027 height 29
copy h1 "[PERSON_NAME]"
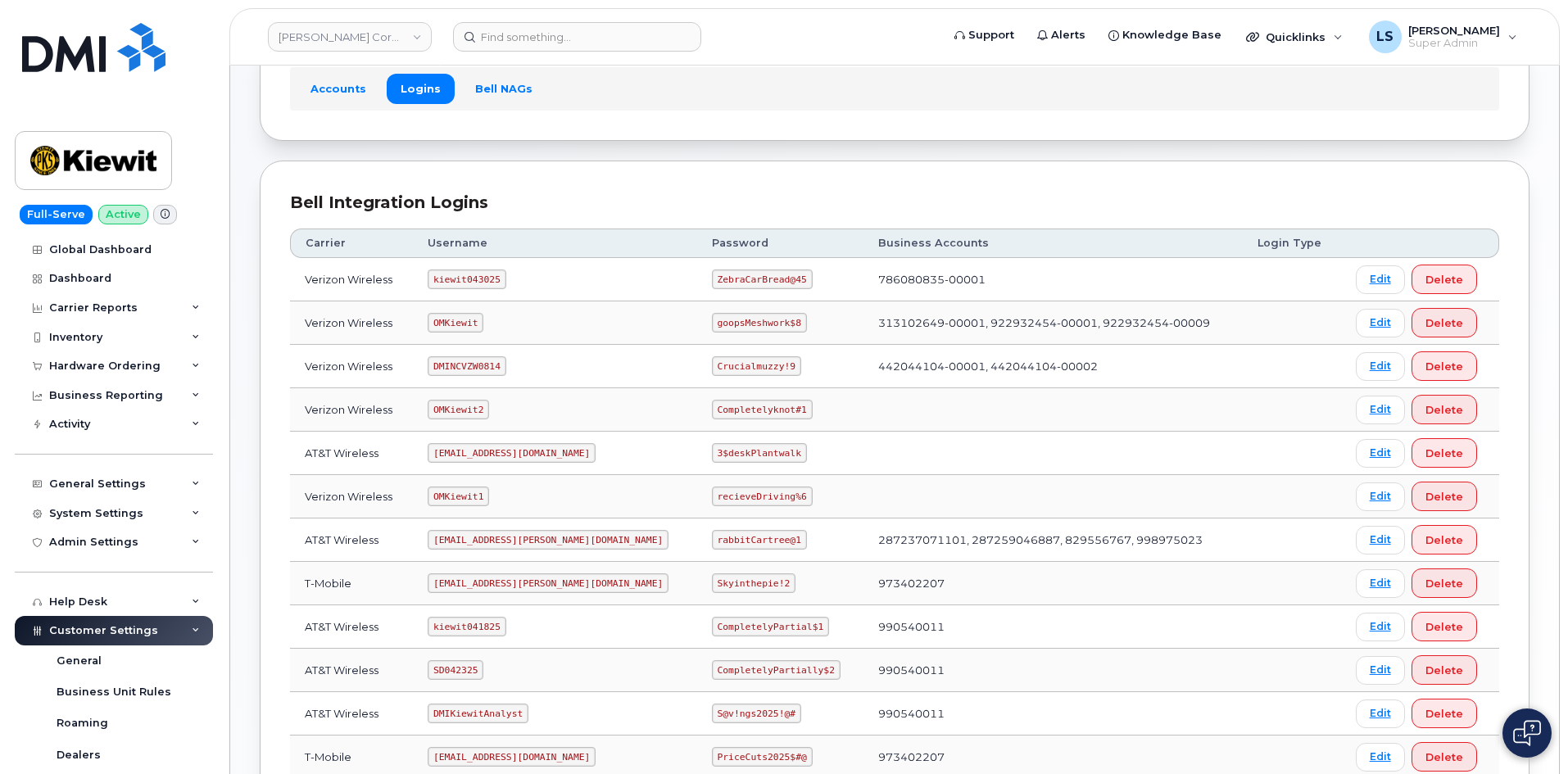
scroll to position [59, 0]
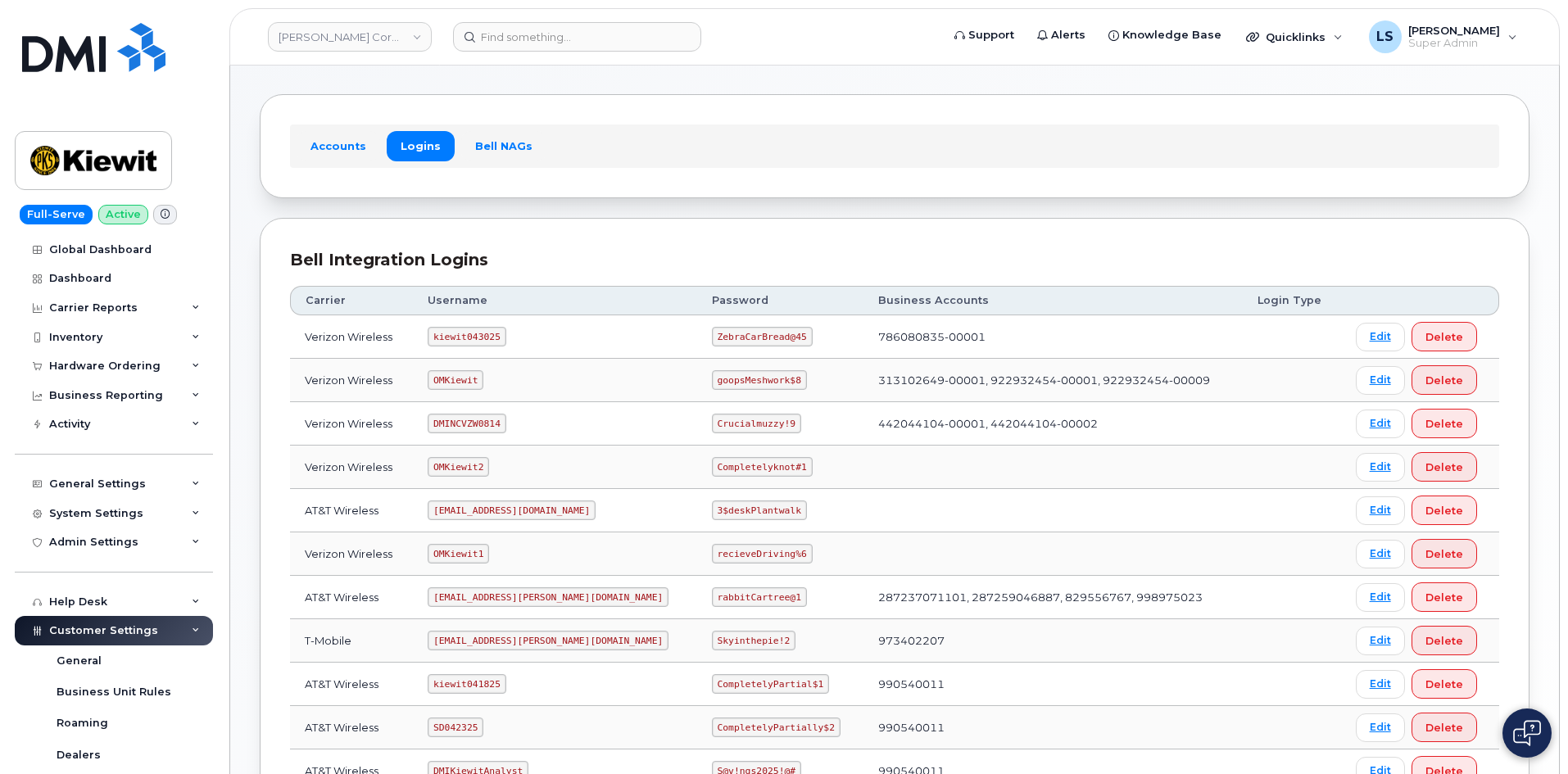
click at [712, 339] on code "ZebraCarBread@45" at bounding box center [762, 336] width 100 height 20
copy code "ZebraCarBread@45"
click at [553, 339] on td "kiewit043025" at bounding box center [555, 337] width 284 height 43
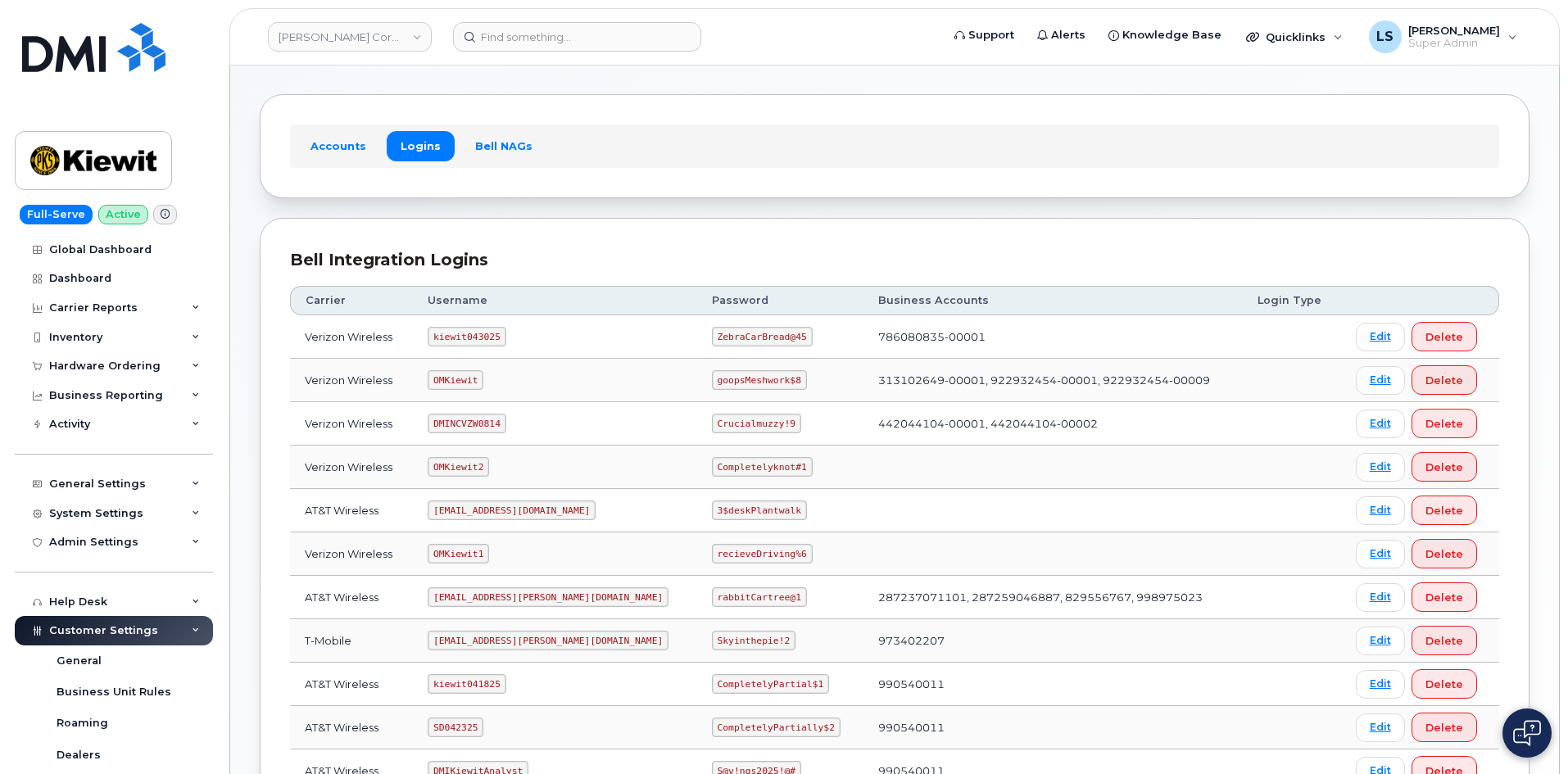
click at [712, 333] on code "ZebraCarBread@45" at bounding box center [762, 336] width 100 height 20
copy code "ZebraCarBread@45"
